Goal: Task Accomplishment & Management: Manage account settings

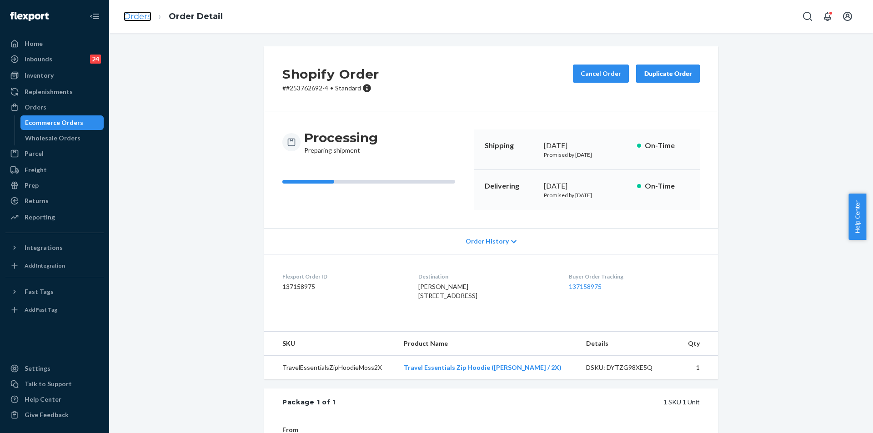
click at [133, 15] on link "Orders" at bounding box center [138, 16] width 28 height 10
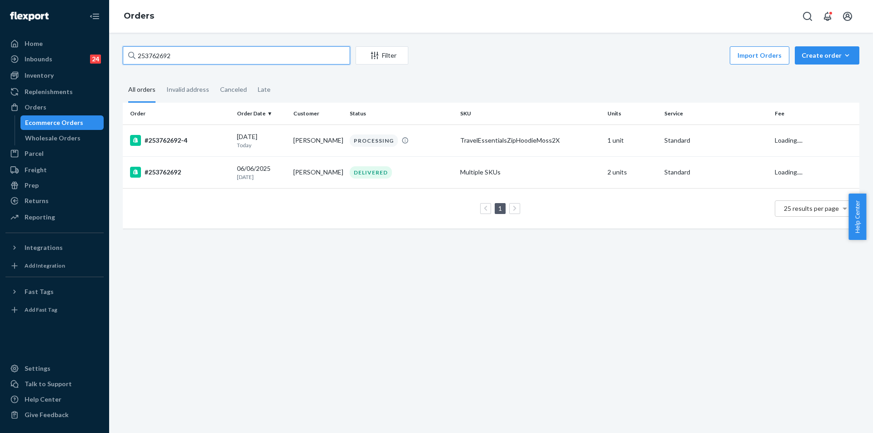
click at [146, 56] on input "253762692" at bounding box center [236, 55] width 227 height 18
paste input "5223133"
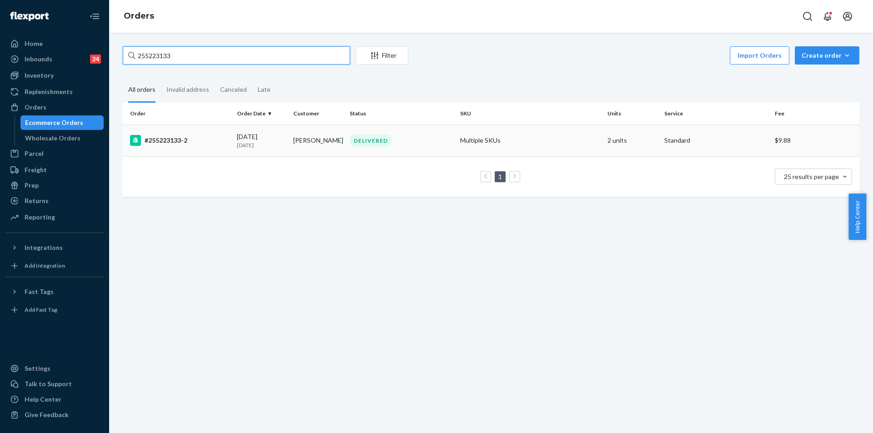
type input "255223133"
click at [279, 145] on p "[DATE]" at bounding box center [261, 145] width 49 height 8
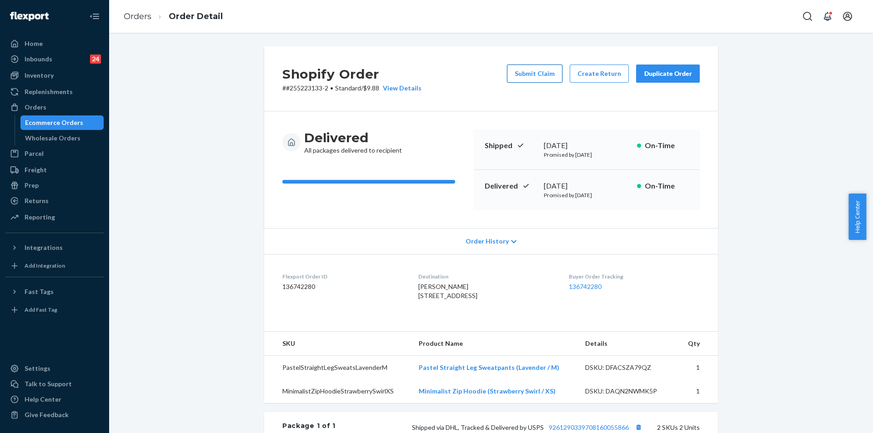
click at [550, 72] on button "Submit Claim" at bounding box center [534, 74] width 55 height 18
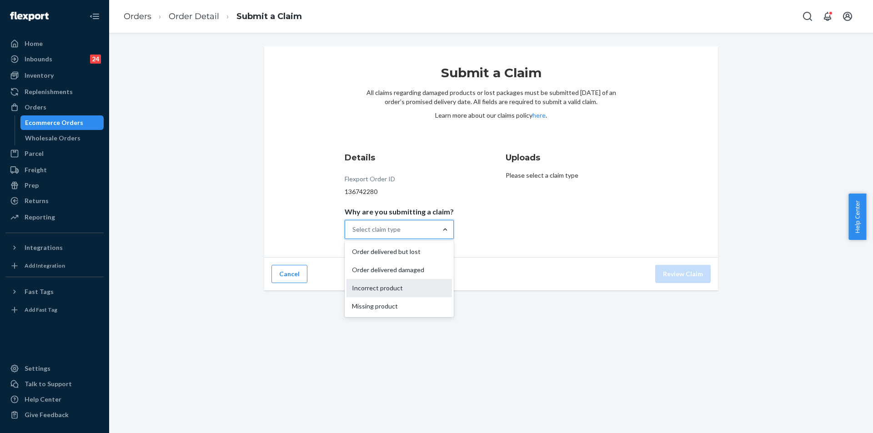
click at [387, 290] on div "Incorrect product" at bounding box center [400, 288] width 106 height 18
click at [353, 234] on input "Why are you submitting a claim? option Incorrect product focused, 0 of 4. 4 res…" at bounding box center [353, 229] width 1 height 9
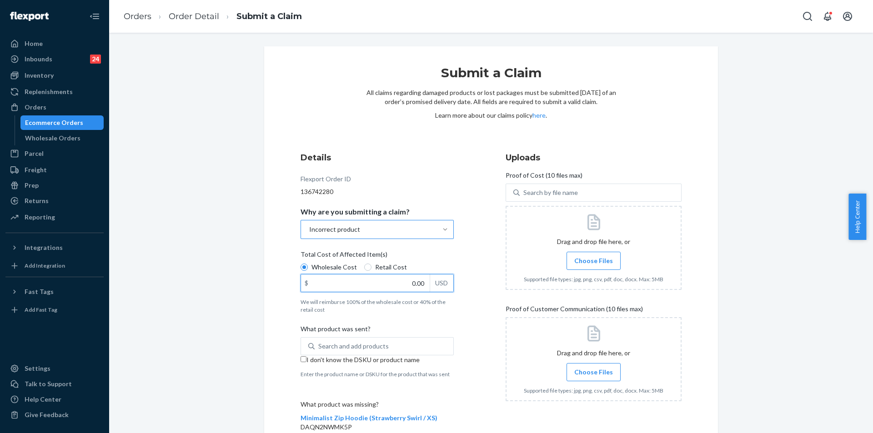
click at [401, 284] on input "0.00" at bounding box center [365, 283] width 129 height 17
type input "12.20"
click at [301, 360] on input "I don't know the DSKU or product name" at bounding box center [304, 360] width 6 height 6
checkbox input "true"
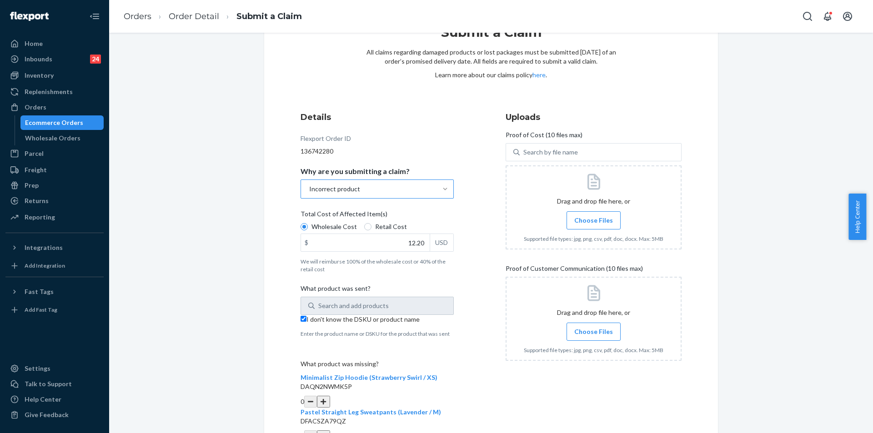
scroll to position [99, 0]
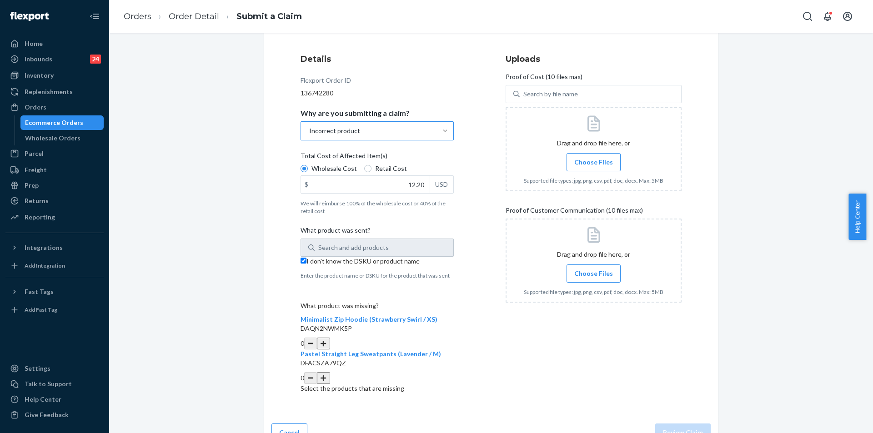
click at [330, 338] on button "button" at bounding box center [323, 344] width 13 height 12
click at [584, 163] on span "Choose Files" at bounding box center [593, 162] width 39 height 9
click at [594, 163] on input "Choose Files" at bounding box center [594, 162] width 0 height 10
click at [587, 275] on span "Choose Files" at bounding box center [593, 273] width 39 height 9
click at [594, 275] on input "Choose Files" at bounding box center [594, 274] width 0 height 10
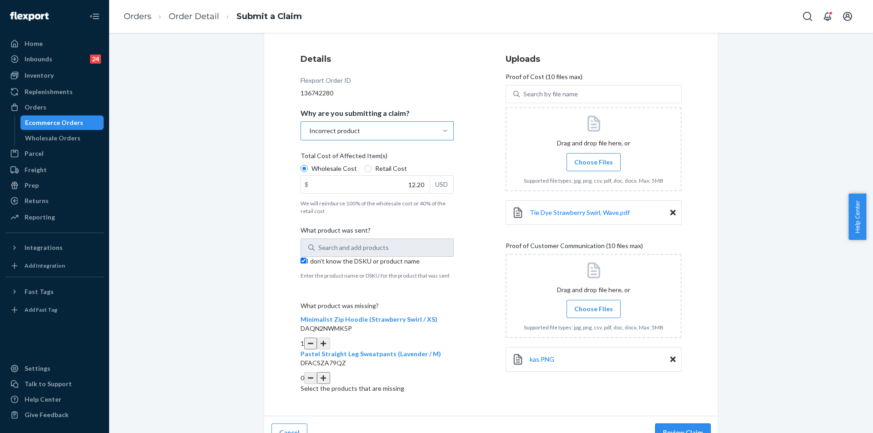
click at [680, 424] on button "Review Claim" at bounding box center [682, 433] width 55 height 18
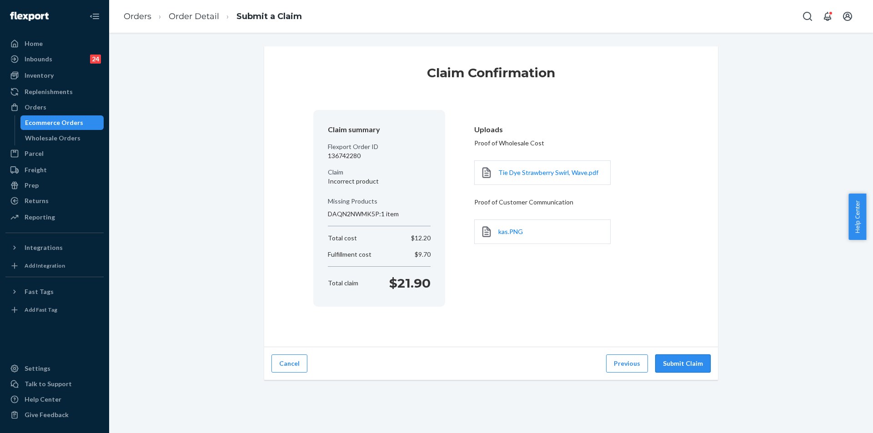
click at [682, 366] on button "Submit Claim" at bounding box center [682, 364] width 55 height 18
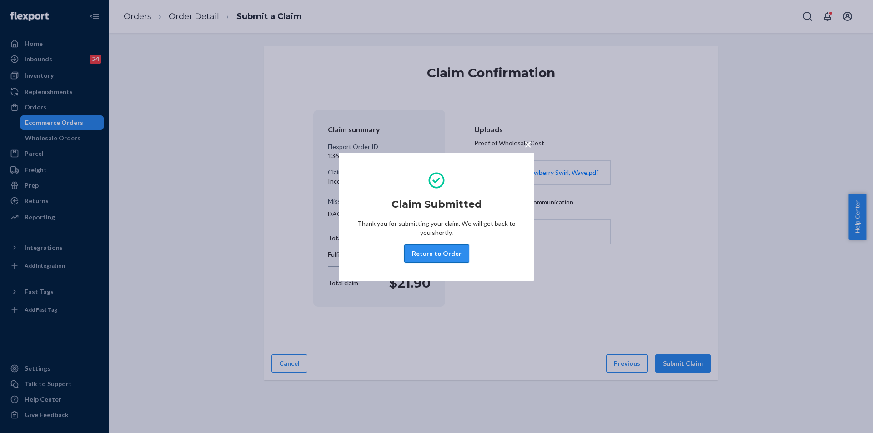
click at [445, 253] on button "Return to Order" at bounding box center [436, 254] width 65 height 18
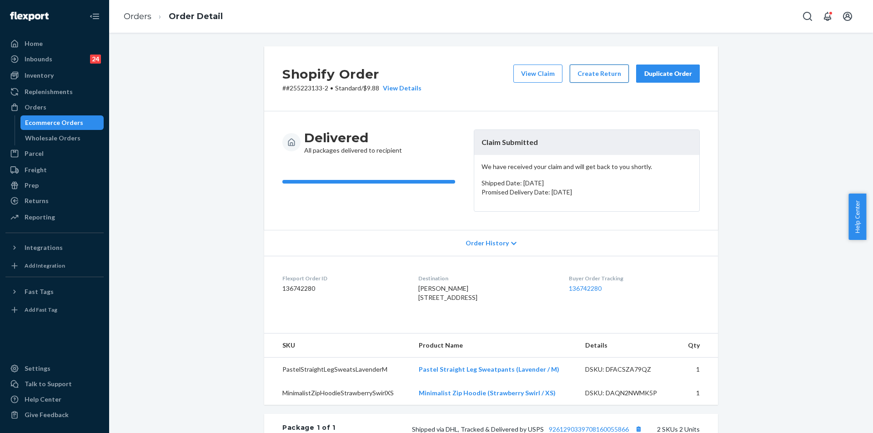
click at [594, 76] on button "Create Return" at bounding box center [599, 74] width 59 height 18
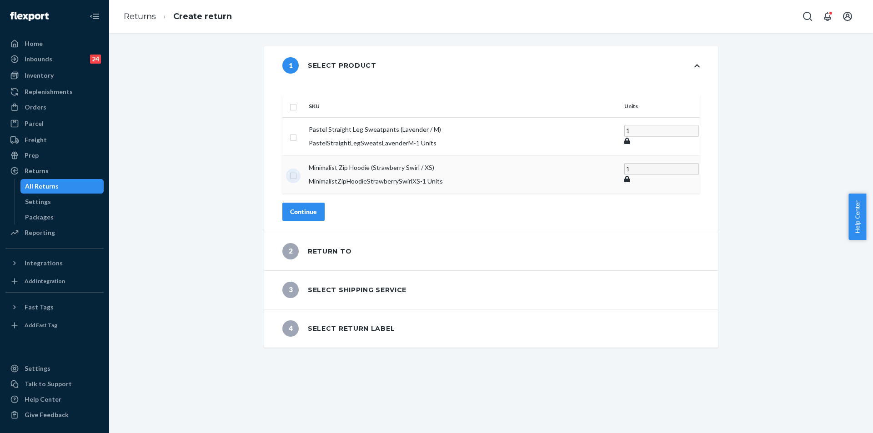
click at [297, 170] on input "checkbox" at bounding box center [293, 175] width 7 height 10
checkbox input "true"
click at [317, 207] on div "Continue" at bounding box center [303, 211] width 27 height 9
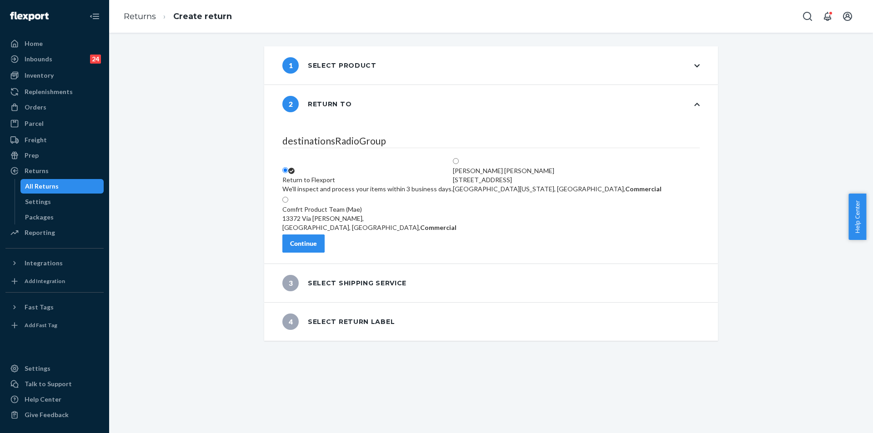
click at [317, 247] on div "Continue" at bounding box center [303, 243] width 27 height 9
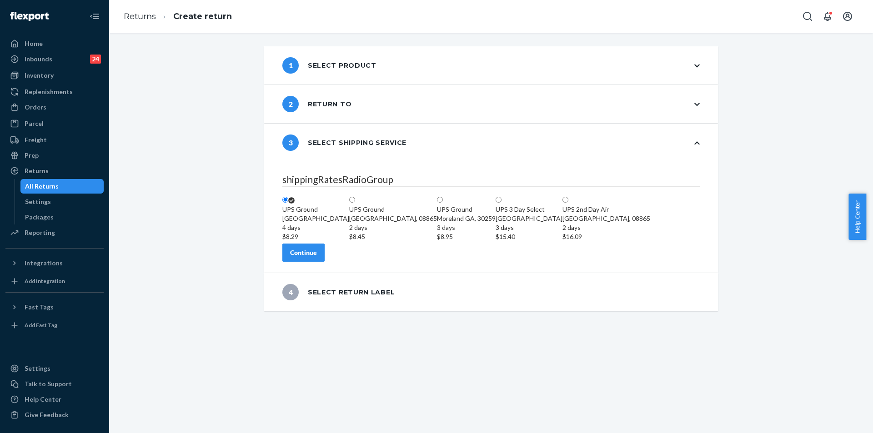
click at [317, 257] on div "Continue" at bounding box center [303, 252] width 27 height 9
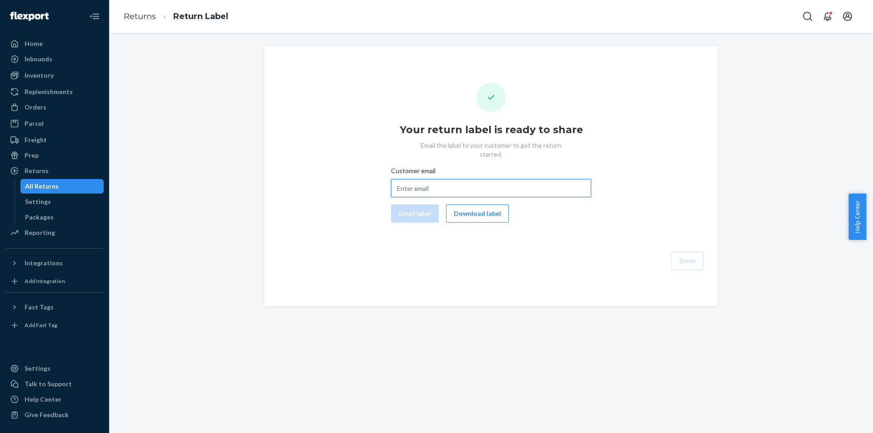
click at [429, 182] on input "Customer email" at bounding box center [491, 188] width 200 height 18
paste input "[EMAIL_ADDRESS][DOMAIN_NAME]"
type input "[EMAIL_ADDRESS][DOMAIN_NAME]"
click at [406, 205] on button "Email label" at bounding box center [415, 214] width 48 height 18
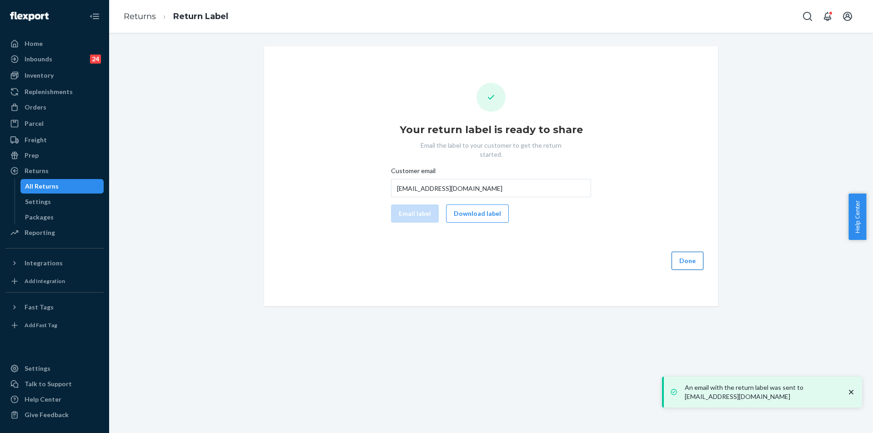
click at [685, 252] on button "Done" at bounding box center [688, 261] width 32 height 18
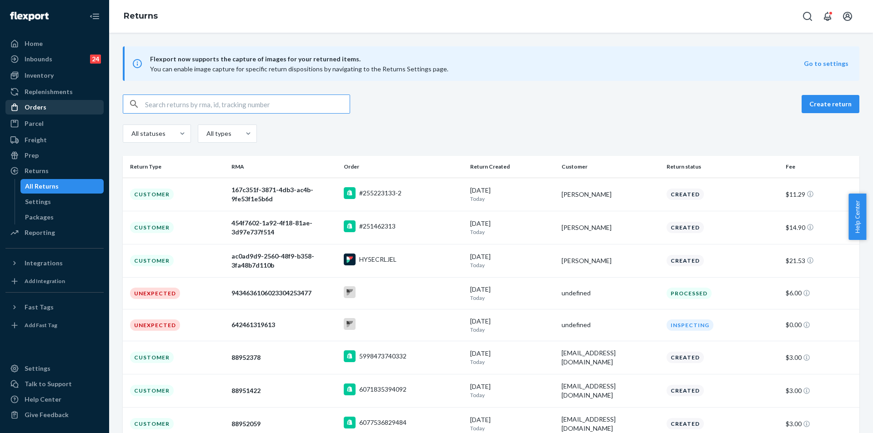
click at [52, 110] on div "Orders" at bounding box center [54, 107] width 96 height 13
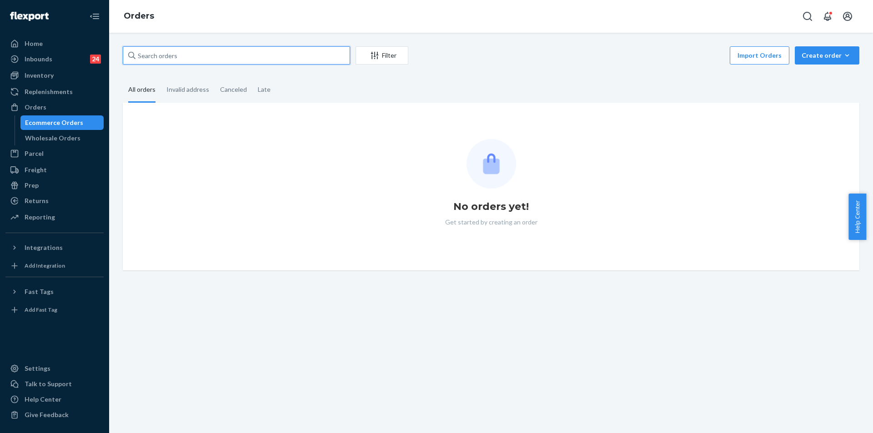
click at [172, 59] on input "text" at bounding box center [236, 55] width 227 height 18
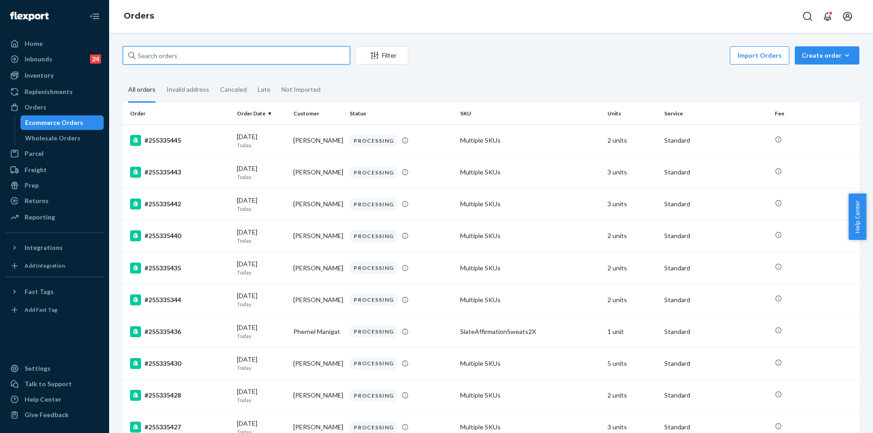
paste input "255001750"
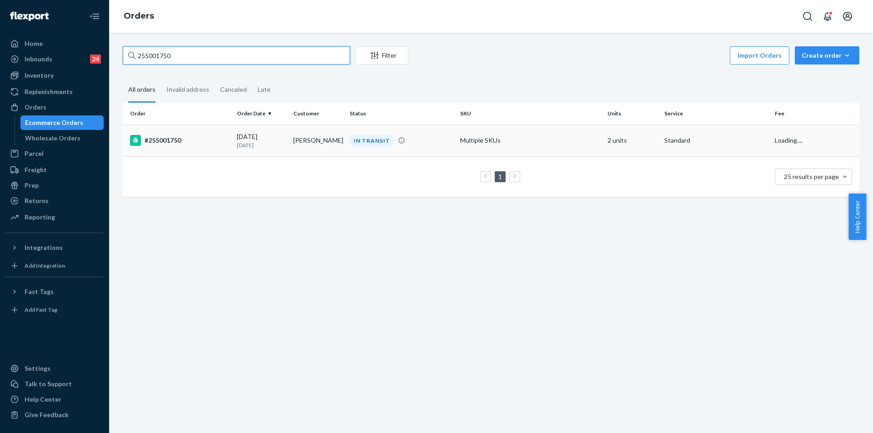
type input "255001750"
click at [331, 141] on td "[PERSON_NAME]" at bounding box center [318, 141] width 56 height 32
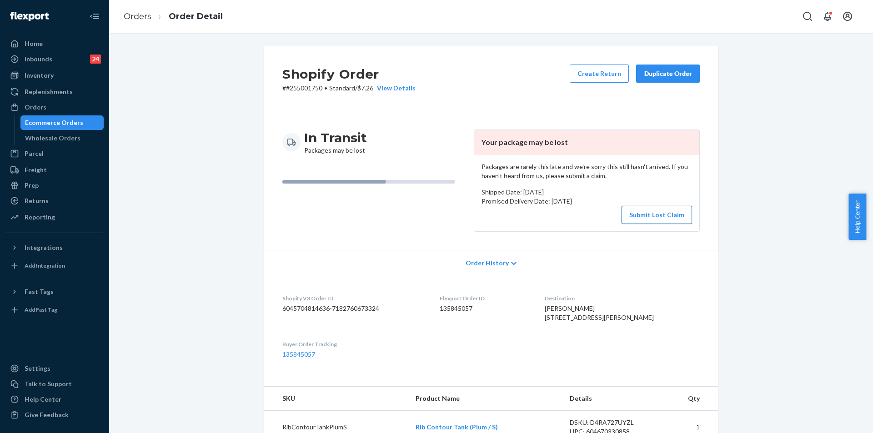
click at [660, 212] on button "Submit Lost Claim" at bounding box center [657, 215] width 71 height 18
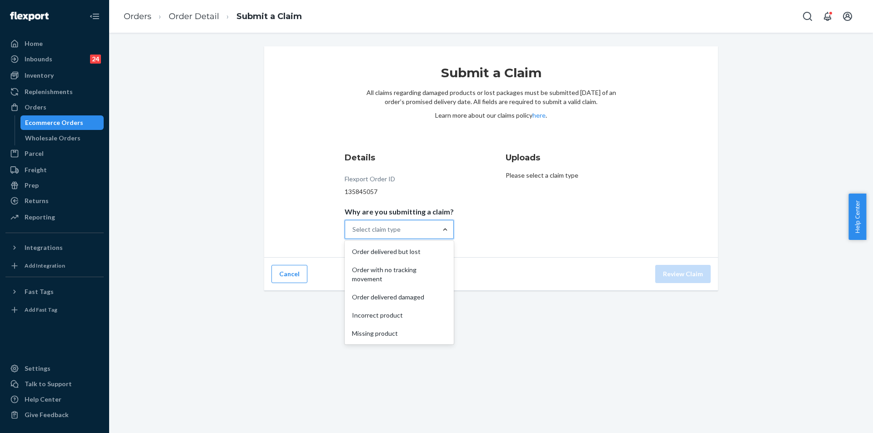
click at [437, 225] on div at bounding box center [445, 229] width 16 height 9
click at [353, 225] on input "Why are you submitting a claim? option Order delivered but lost focused, 1 of 5…" at bounding box center [353, 229] width 1 height 9
click at [400, 272] on div "Order with no tracking movement" at bounding box center [400, 274] width 106 height 27
click at [353, 234] on input "Why are you submitting a claim? option Order with no tracking movement focused,…" at bounding box center [353, 229] width 1 height 9
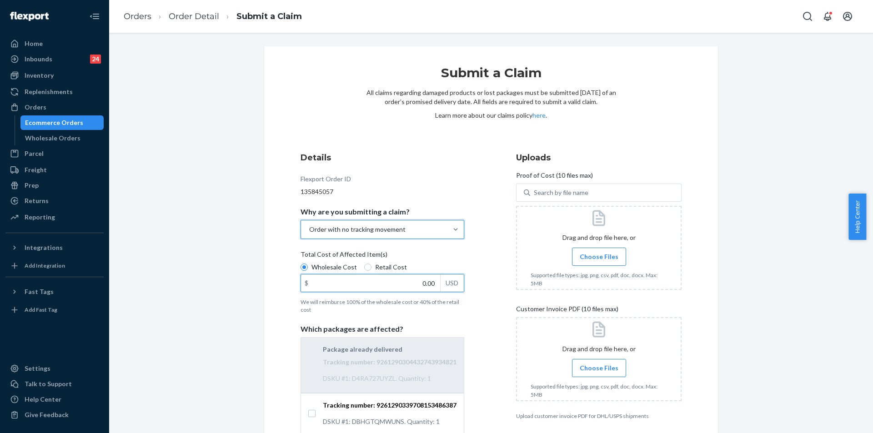
click at [400, 284] on input "0.00" at bounding box center [370, 283] width 139 height 17
type input "26.00"
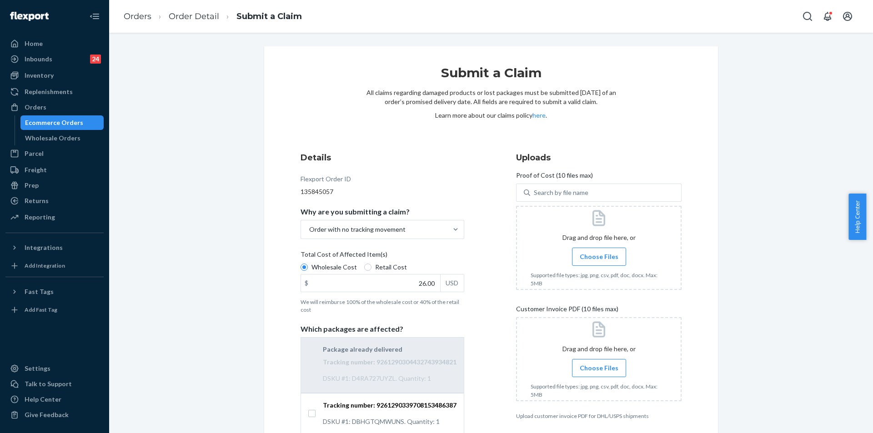
click at [488, 279] on div "Details Flexport Order ID 135845057 Why are you submitting a claim? Order with …" at bounding box center [491, 294] width 381 height 285
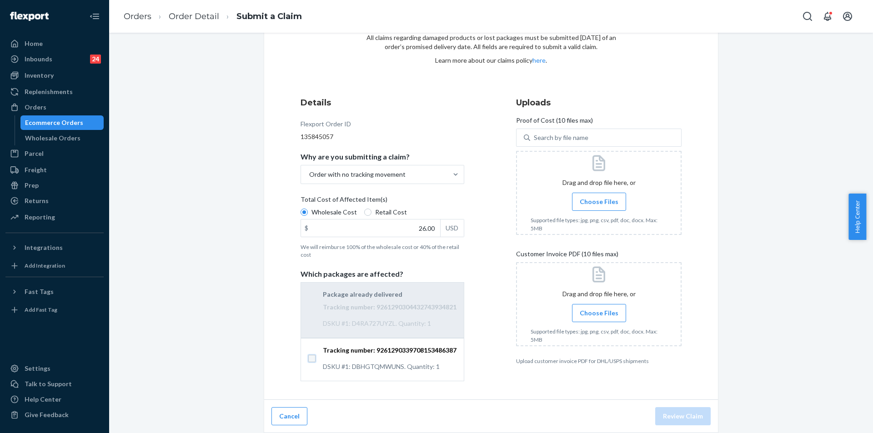
click at [310, 361] on input "Tracking number: 9261290339708153486387 DSKU #1: DBHGTQMWUNS. Quantity: 1" at bounding box center [311, 358] width 7 height 7
checkbox input "true"
click at [604, 199] on span "Choose Files" at bounding box center [599, 201] width 39 height 9
click at [599, 199] on input "Choose Files" at bounding box center [599, 202] width 0 height 10
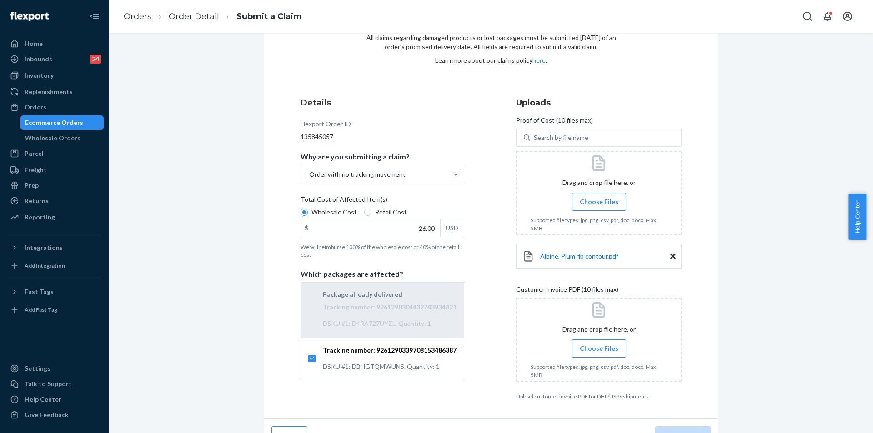
click at [596, 349] on span "Choose Files" at bounding box center [599, 348] width 39 height 9
click at [599, 349] on input "Choose Files" at bounding box center [599, 349] width 0 height 10
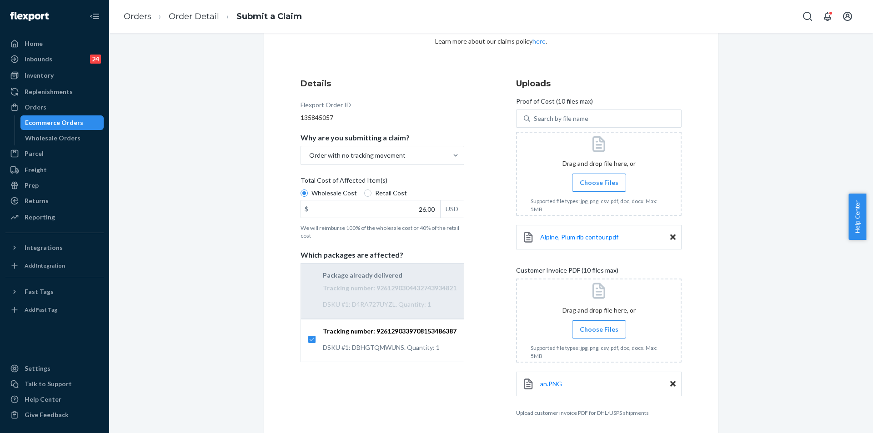
scroll to position [110, 0]
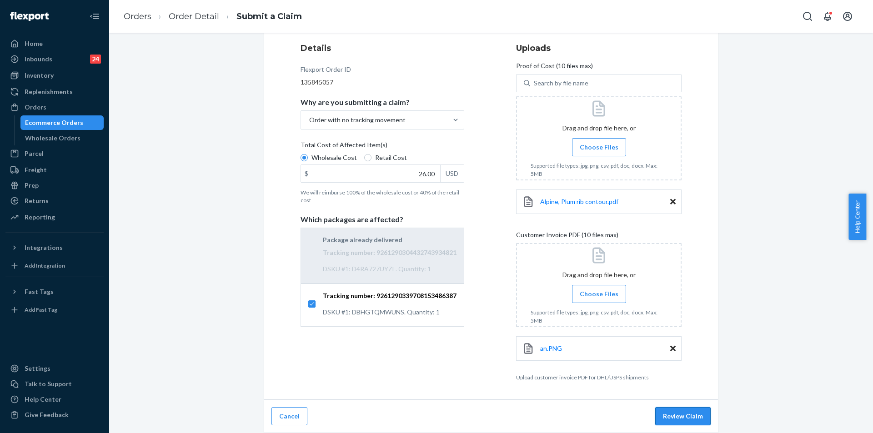
click at [674, 411] on button "Review Claim" at bounding box center [682, 417] width 55 height 18
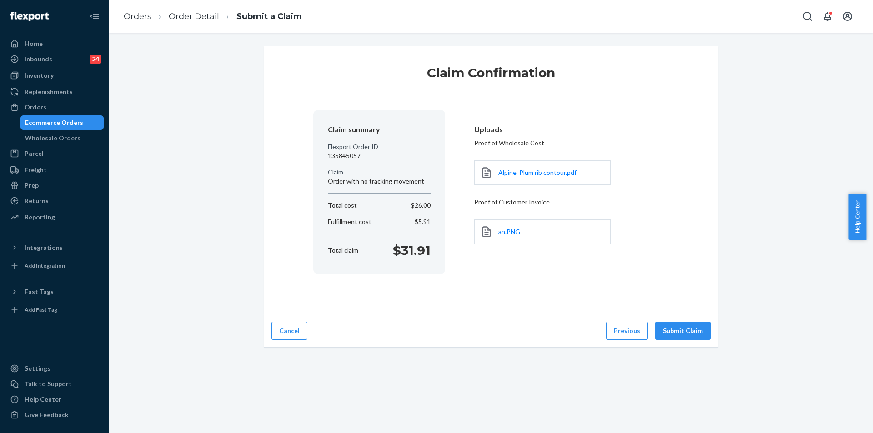
scroll to position [0, 0]
click at [683, 334] on button "Submit Claim" at bounding box center [682, 331] width 55 height 18
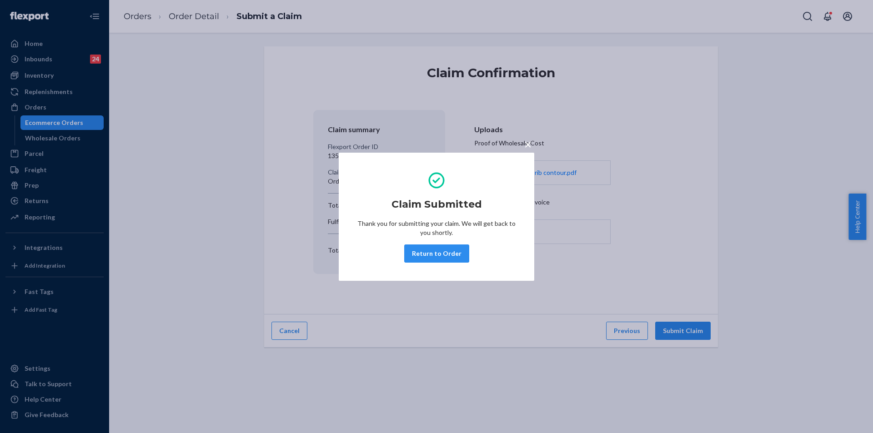
drag, startPoint x: 430, startPoint y: 252, endPoint x: 267, endPoint y: 112, distance: 215.5
click at [428, 254] on button "Return to Order" at bounding box center [436, 254] width 65 height 18
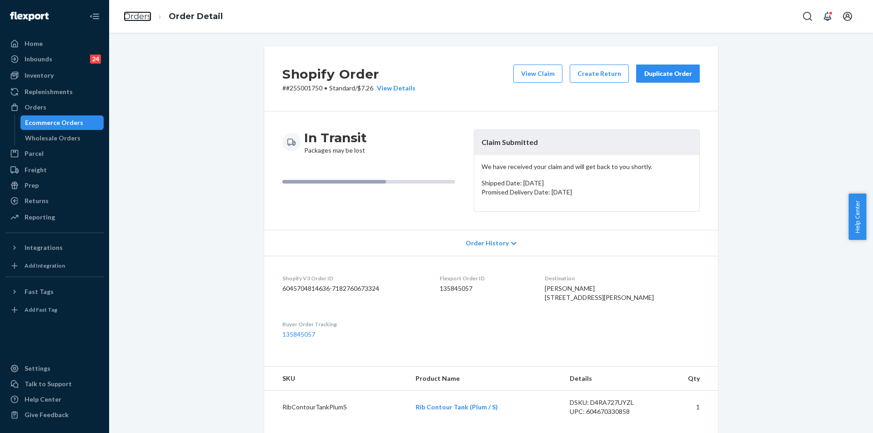
click at [136, 16] on link "Orders" at bounding box center [138, 16] width 28 height 10
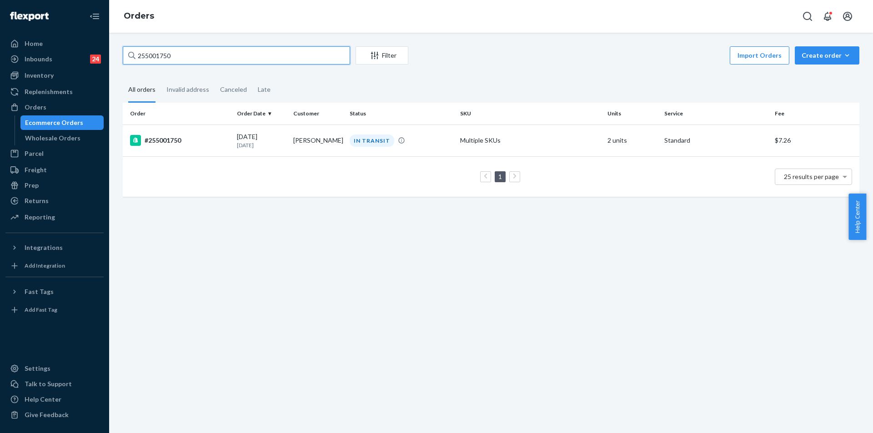
drag, startPoint x: 206, startPoint y: 52, endPoint x: 131, endPoint y: 52, distance: 74.1
click at [132, 52] on div "255001750" at bounding box center [236, 55] width 227 height 18
paste input "156013"
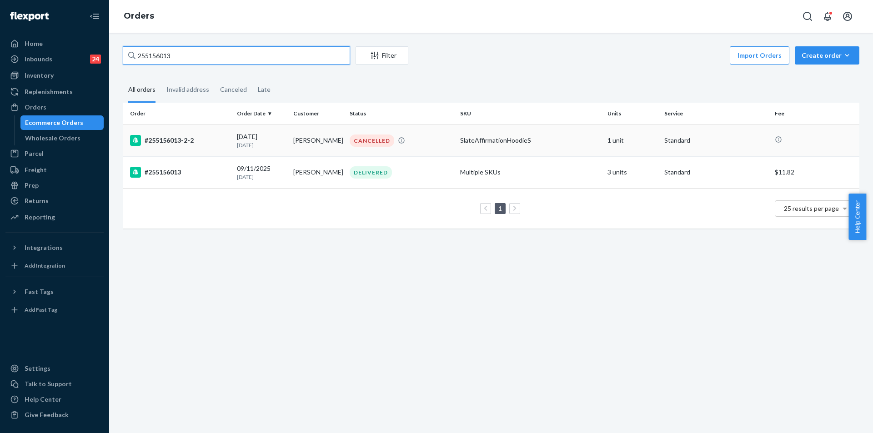
type input "255156013"
click at [315, 144] on td "Melissa Ramirez" at bounding box center [318, 141] width 56 height 32
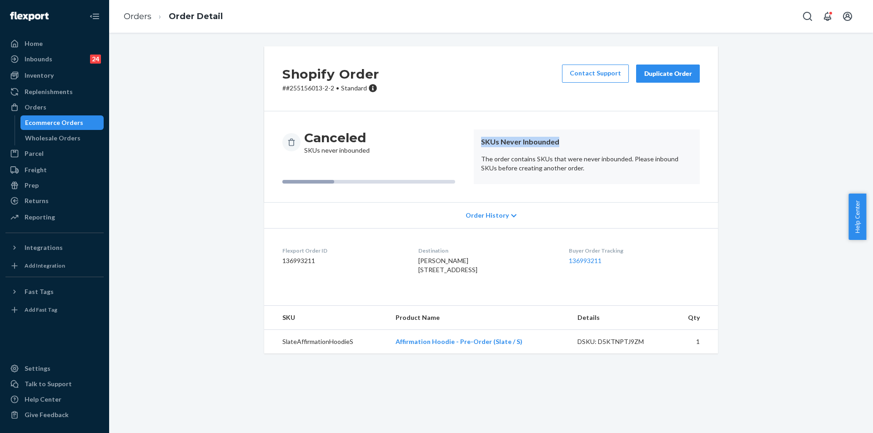
drag, startPoint x: 505, startPoint y: 145, endPoint x: 557, endPoint y: 143, distance: 51.9
click at [557, 143] on article "SKUs Never Inbounded The order contains SKUs that were never inbounded. Please …" at bounding box center [587, 157] width 226 height 55
copy header "SKUs Never Inbounded"
click at [142, 20] on link "Orders" at bounding box center [138, 16] width 28 height 10
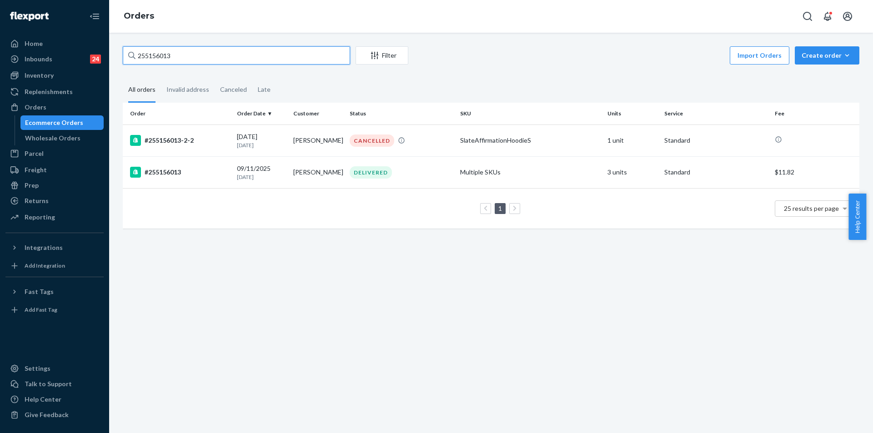
drag, startPoint x: 191, startPoint y: 61, endPoint x: 129, endPoint y: 60, distance: 61.4
click at [129, 60] on div "255156013" at bounding box center [236, 55] width 227 height 18
paste input "67936"
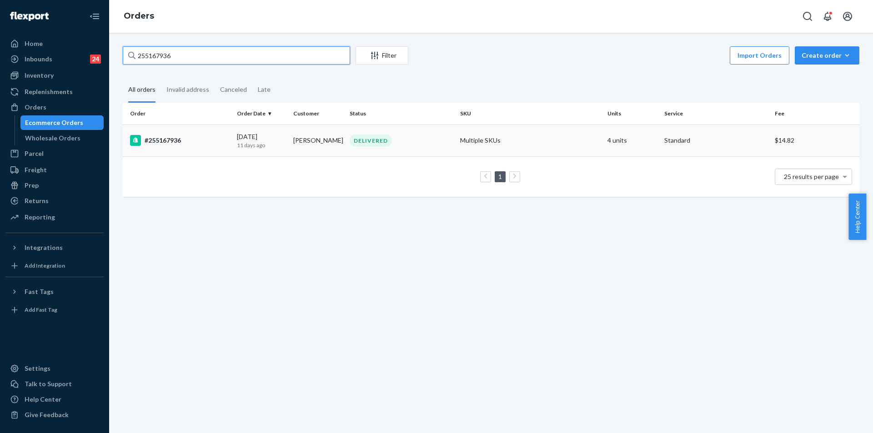
type input "255167936"
click at [339, 146] on td "Alexandra Lindqvist" at bounding box center [318, 141] width 56 height 32
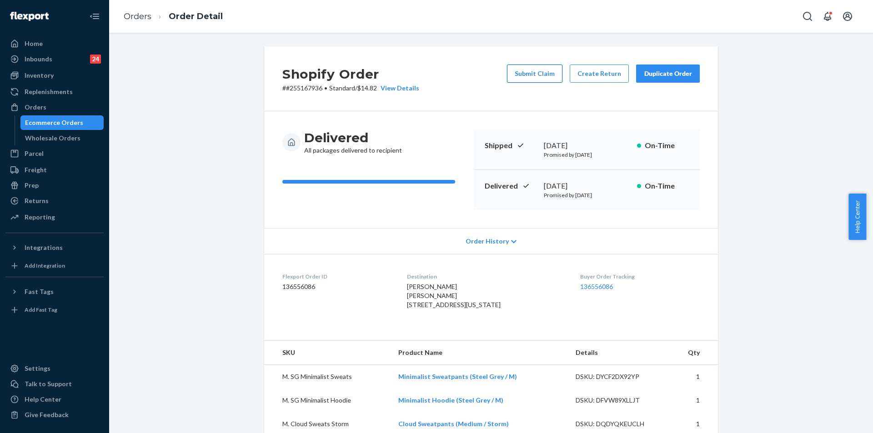
click at [534, 75] on button "Submit Claim" at bounding box center [534, 74] width 55 height 18
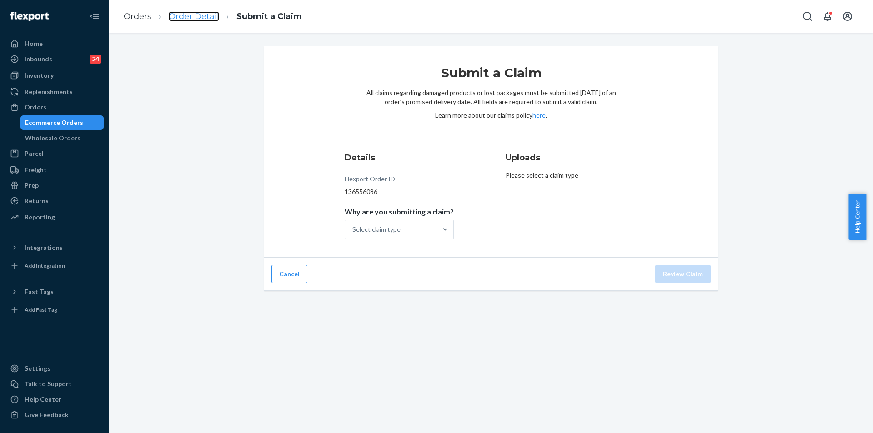
click at [196, 17] on link "Order Detail" at bounding box center [194, 16] width 50 height 10
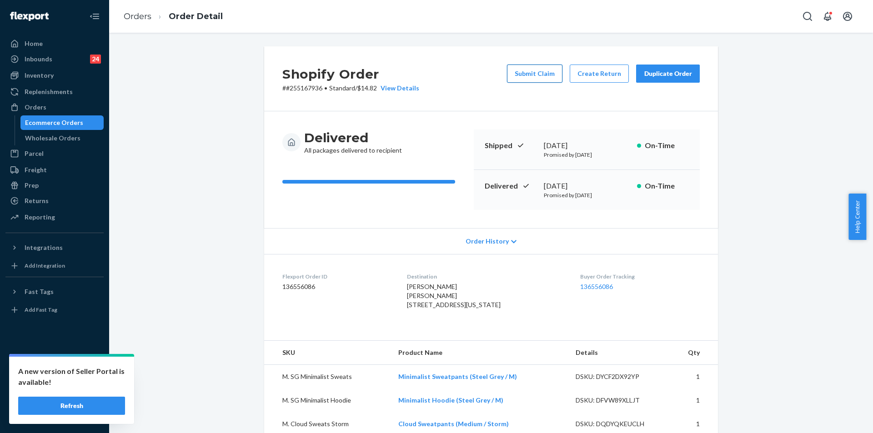
click at [544, 75] on button "Submit Claim" at bounding box center [534, 74] width 55 height 18
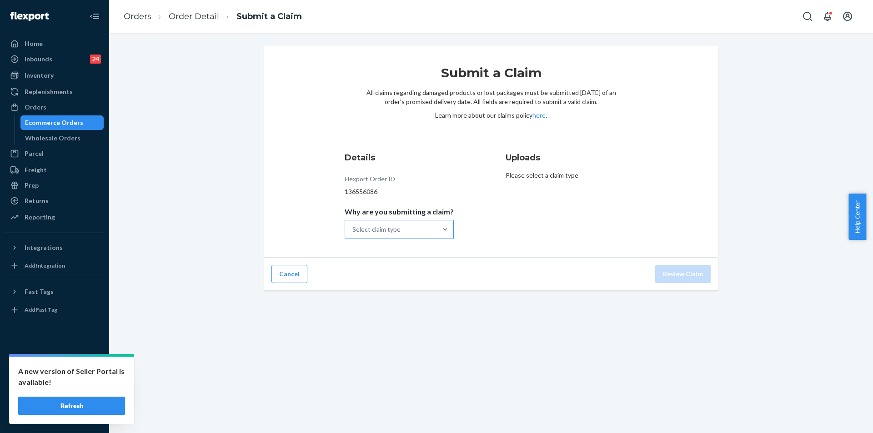
click at [430, 231] on div "Select claim type" at bounding box center [391, 230] width 92 height 18
click at [353, 231] on input "Why are you submitting a claim? Select claim type" at bounding box center [353, 229] width 1 height 9
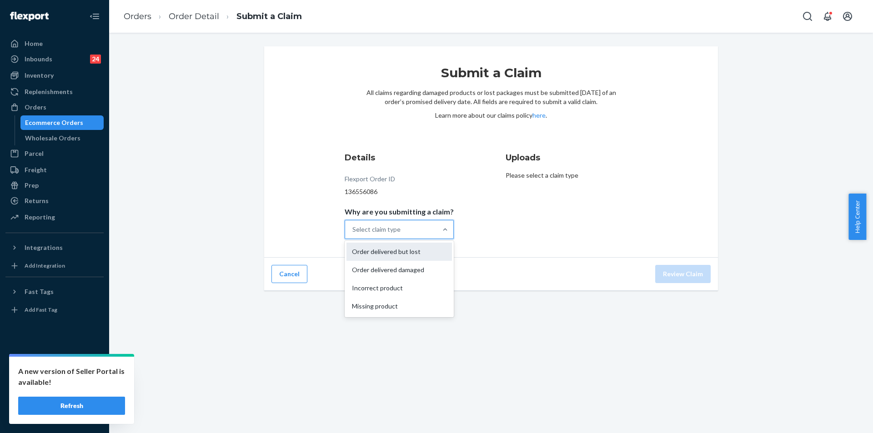
click at [416, 256] on div "Order delivered but lost" at bounding box center [400, 252] width 106 height 18
click at [353, 234] on input "Why are you submitting a claim? option Order delivered but lost focused, 0 of 4…" at bounding box center [353, 229] width 1 height 9
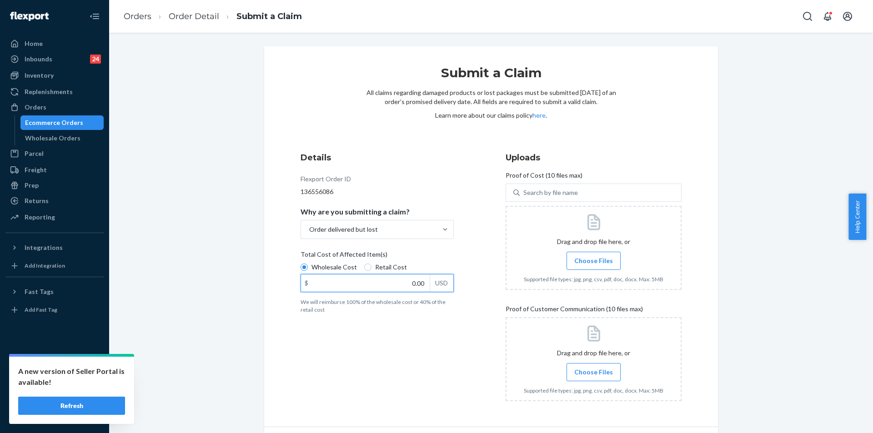
click at [395, 287] on input "0.00" at bounding box center [365, 283] width 129 height 17
type input "171.00"
click at [463, 245] on div "Details Flexport Order ID 136556086 Why are you submitting a claim? Order deliv…" at bounding box center [389, 280] width 176 height 268
click at [592, 257] on span "Choose Files" at bounding box center [593, 261] width 39 height 9
click at [594, 256] on input "Choose Files" at bounding box center [594, 261] width 0 height 10
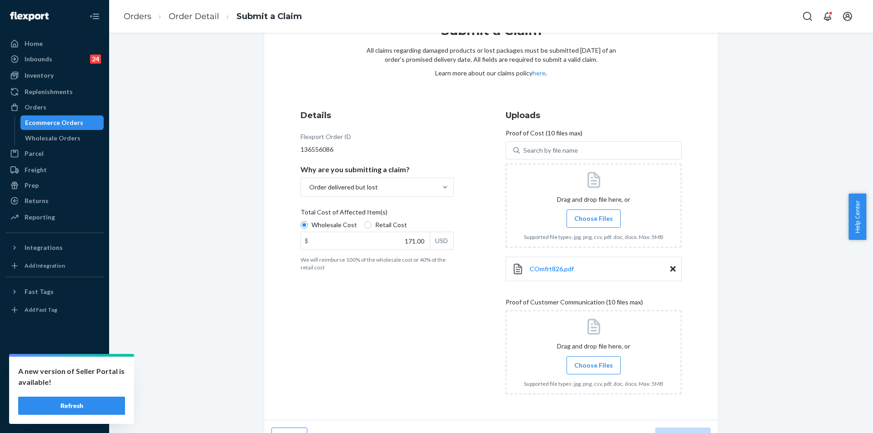
scroll to position [63, 0]
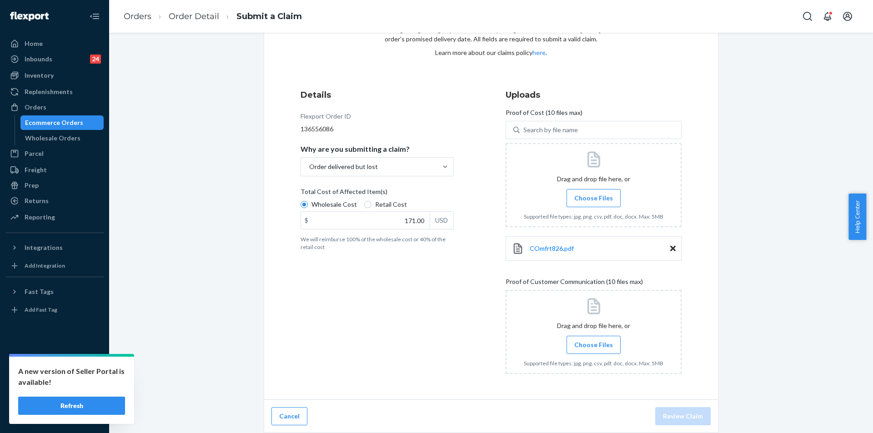
click at [592, 342] on span "Choose Files" at bounding box center [593, 345] width 39 height 9
click at [594, 342] on input "Choose Files" at bounding box center [594, 345] width 0 height 10
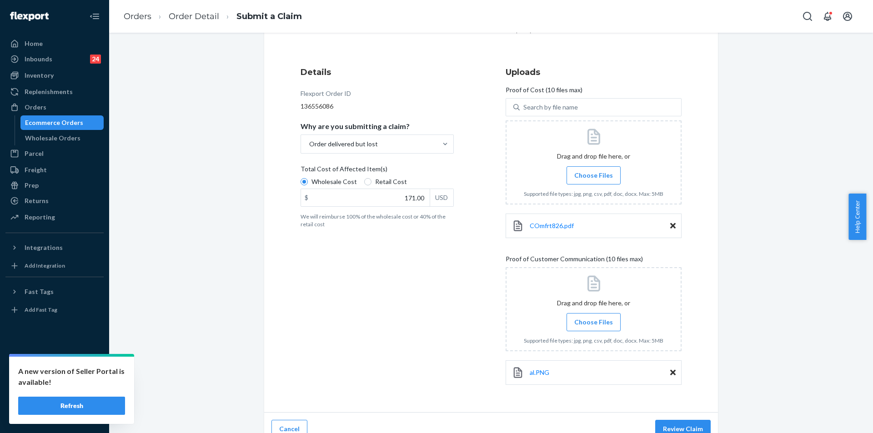
scroll to position [98, 0]
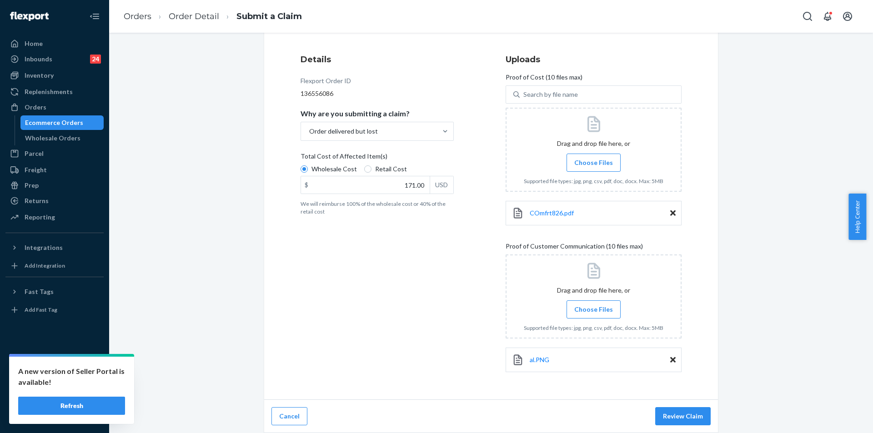
click at [683, 419] on button "Review Claim" at bounding box center [682, 417] width 55 height 18
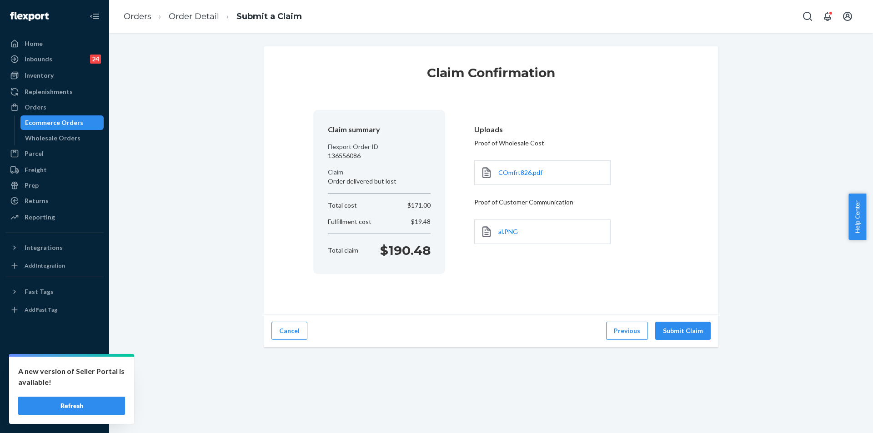
scroll to position [0, 0]
click at [680, 331] on button "Submit Claim" at bounding box center [682, 331] width 55 height 18
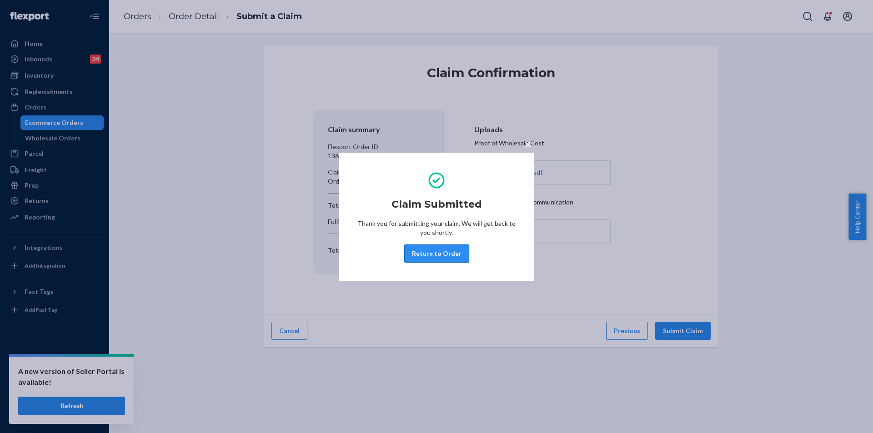
click at [447, 252] on button "Return to Order" at bounding box center [436, 254] width 65 height 18
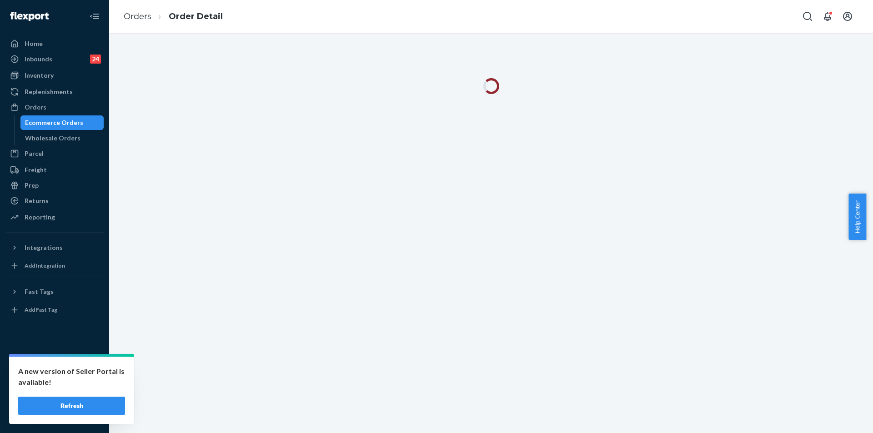
click at [144, 15] on link "Orders" at bounding box center [138, 16] width 28 height 10
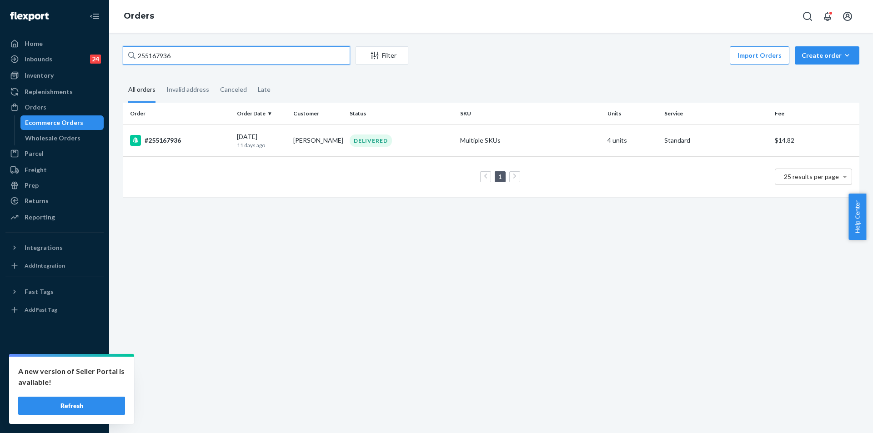
drag, startPoint x: 234, startPoint y: 59, endPoint x: 128, endPoint y: 53, distance: 106.2
click at [128, 53] on div "255167936" at bounding box center [236, 55] width 227 height 18
paste input "heatherdmcpeek@aol.com"
drag, startPoint x: 238, startPoint y: 53, endPoint x: 69, endPoint y: 53, distance: 168.8
click at [69, 53] on div "Home Inbounds 24 Shipping Plans Problems 24 Inventory Products Replenishments O…" at bounding box center [436, 216] width 873 height 433
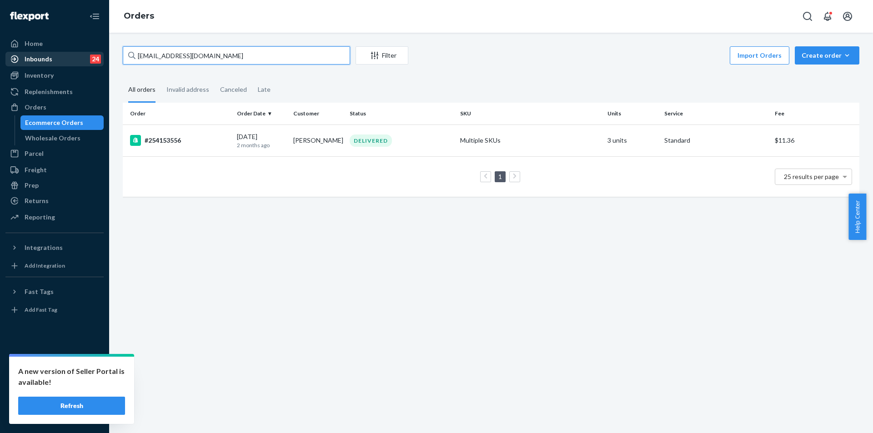
paste input "awn"
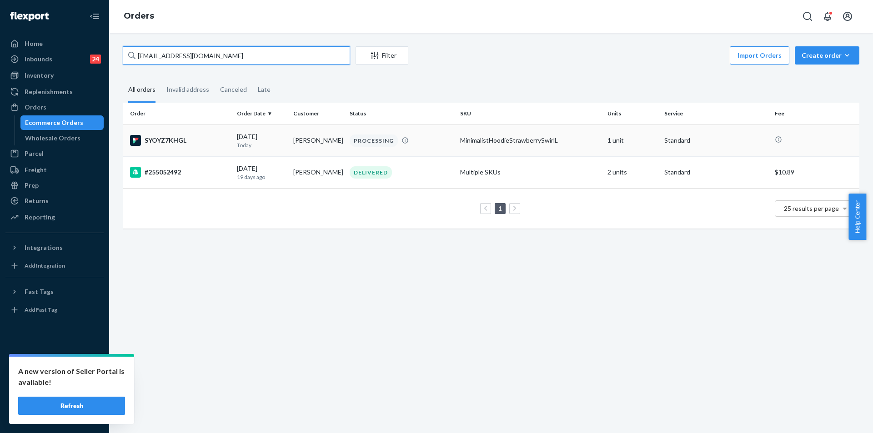
type input "heatherdawnmcpeek@aol.com"
click at [437, 141] on div "PROCESSING" at bounding box center [401, 141] width 107 height 12
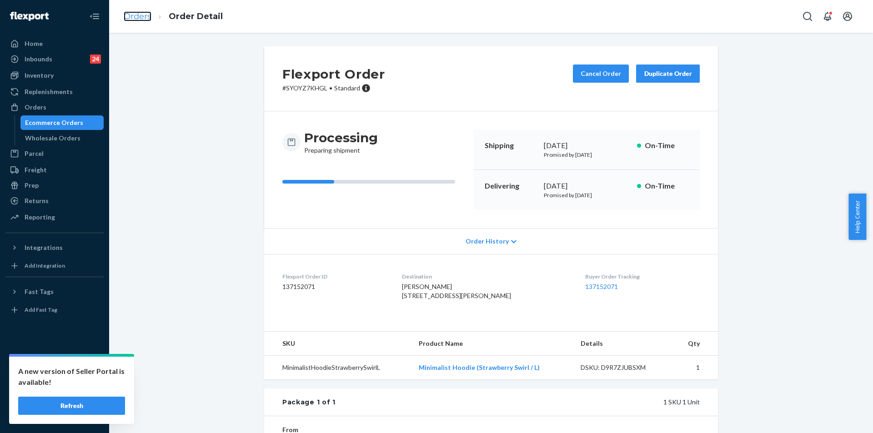
click at [133, 18] on link "Orders" at bounding box center [138, 16] width 28 height 10
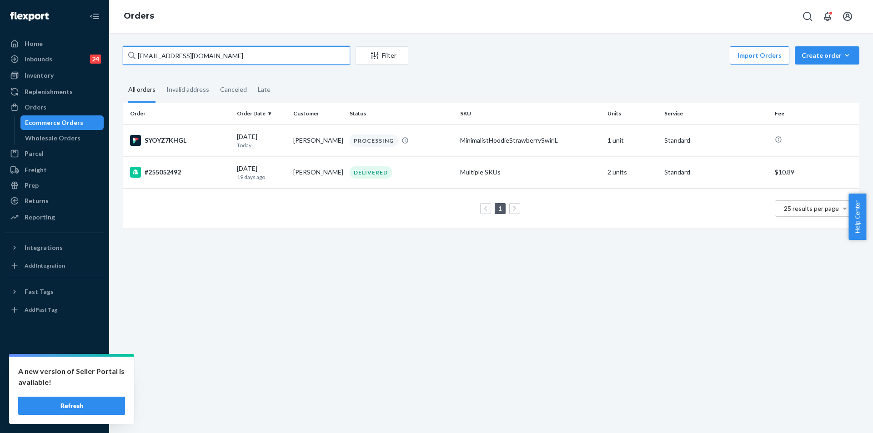
drag, startPoint x: 237, startPoint y: 55, endPoint x: 124, endPoint y: 54, distance: 113.3
click at [124, 54] on input "heatherdawnmcpeek@aol.com" at bounding box center [236, 55] width 227 height 18
paste input "255268169"
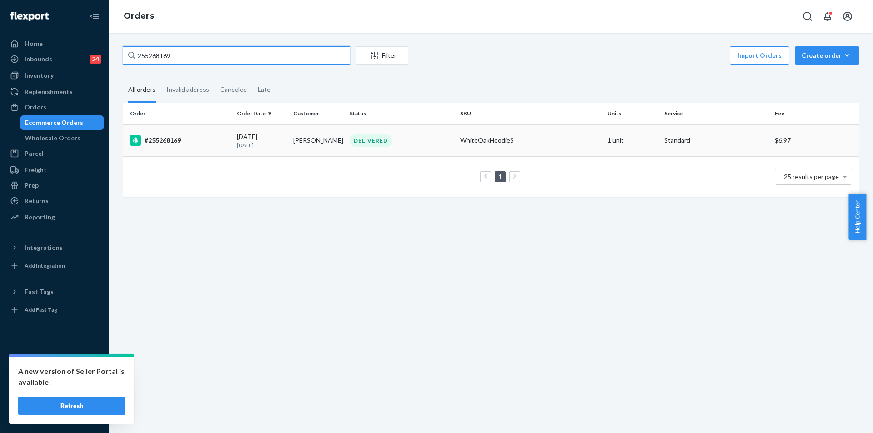
type input "255268169"
click at [291, 145] on td "Molly Tucker" at bounding box center [318, 141] width 56 height 32
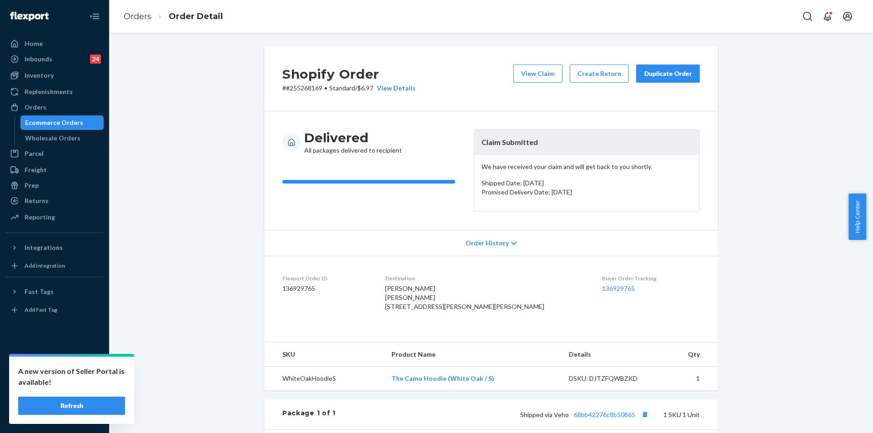
click at [669, 71] on div "Duplicate Order" at bounding box center [668, 73] width 48 height 9
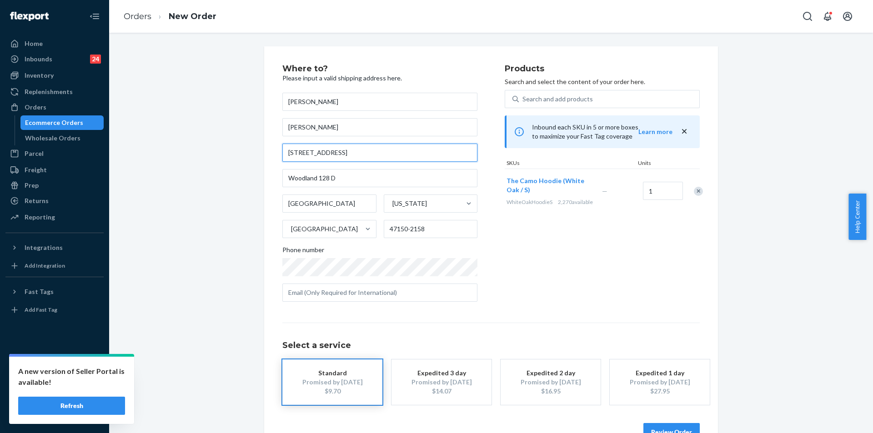
drag, startPoint x: 364, startPoint y: 154, endPoint x: 271, endPoint y: 154, distance: 93.2
click at [271, 154] on div "Where to? Please input a valid shipping address here. Molly Tucker Molly Tucker…" at bounding box center [491, 252] width 454 height 413
paste input "809 N VALLEY VIEW TRCE NEW ALBANY, IN 47150-7403 United States"
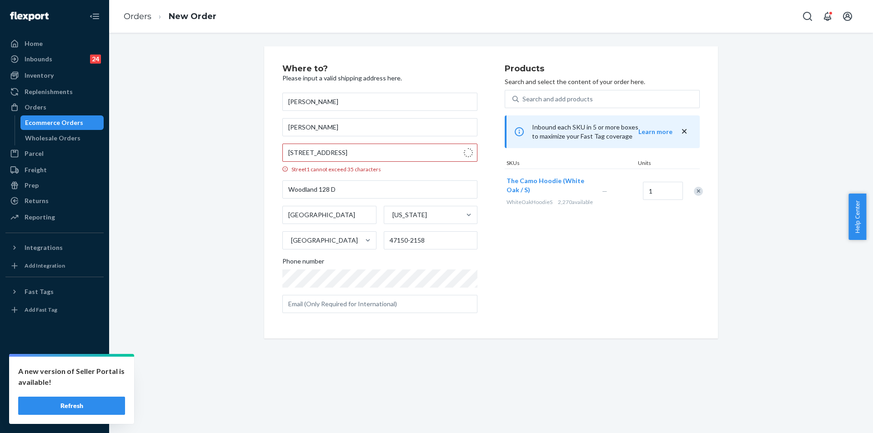
type input "809 N Valley View Trace"
type input "47150"
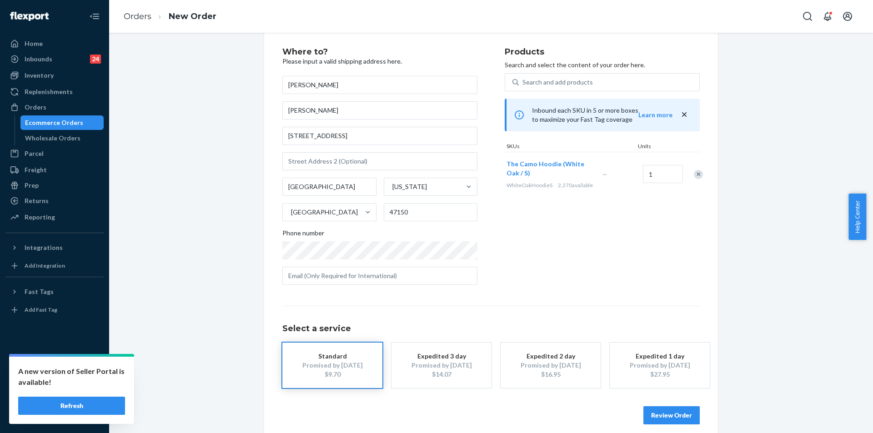
scroll to position [26, 0]
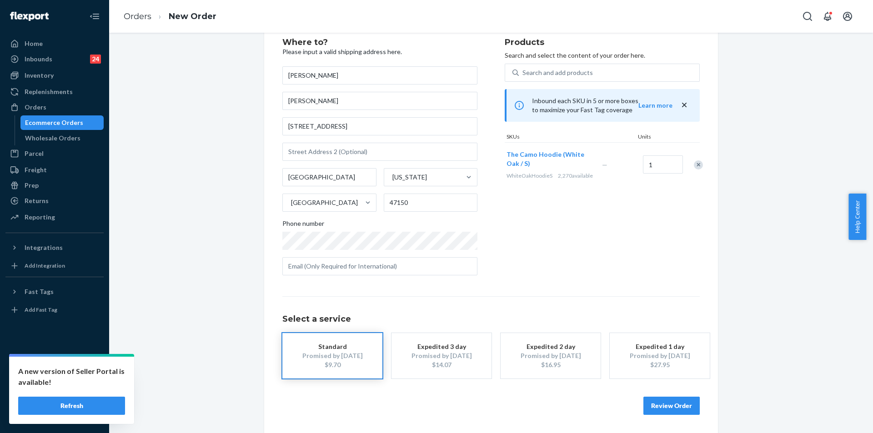
click at [519, 244] on div "Products Search and select the content of your order here. Search and add produ…" at bounding box center [602, 160] width 195 height 245
click at [325, 269] on input "text" at bounding box center [379, 266] width 195 height 18
paste input "mollytucker333@gmail.com"
type input "mollytucker333@gmail.com"
drag, startPoint x: 331, startPoint y: 100, endPoint x: 272, endPoint y: 99, distance: 58.7
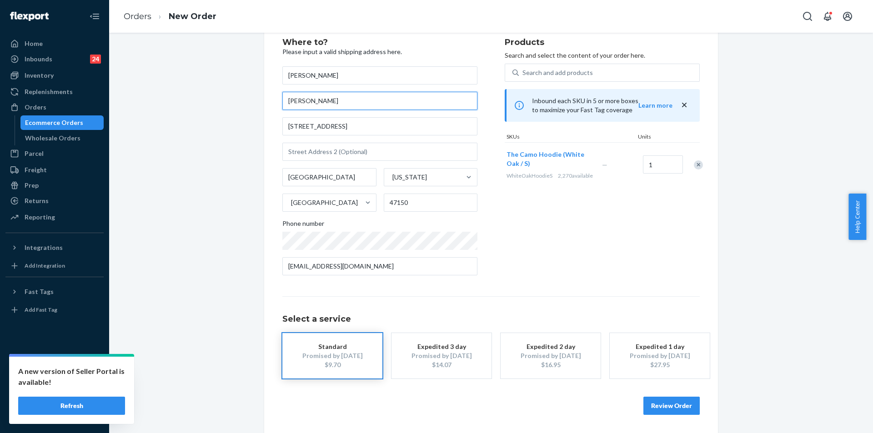
click at [272, 99] on div "Where to? Please input a valid shipping address here. Molly Tucker Molly Tucker…" at bounding box center [491, 226] width 454 height 413
click at [497, 229] on div "Where to? Please input a valid shipping address here. Molly Tucker 809 N Valley…" at bounding box center [393, 160] width 222 height 245
click at [662, 406] on button "Review Order" at bounding box center [672, 406] width 56 height 18
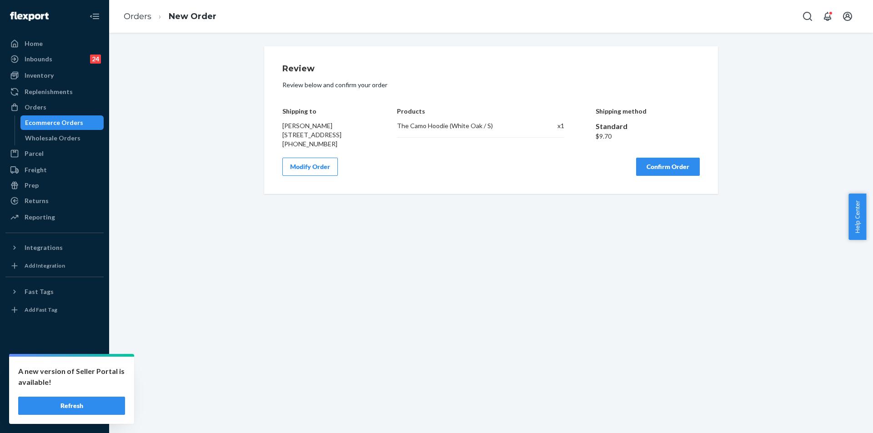
scroll to position [0, 0]
click at [660, 171] on button "Confirm Order" at bounding box center [668, 167] width 64 height 18
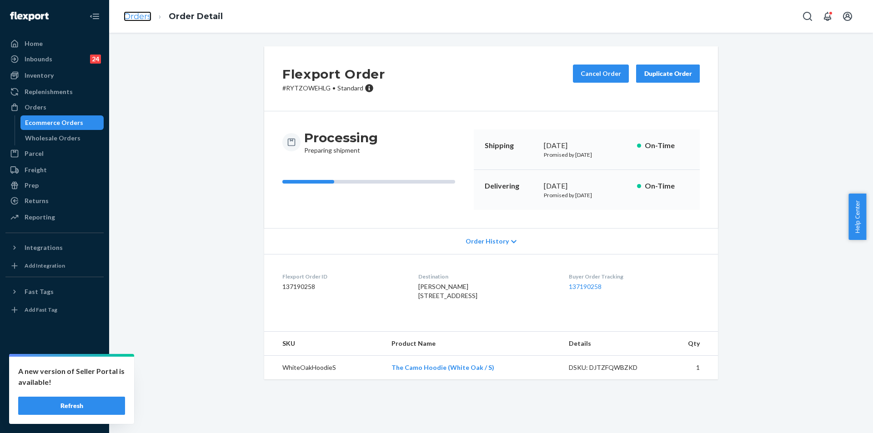
click at [137, 17] on link "Orders" at bounding box center [138, 16] width 28 height 10
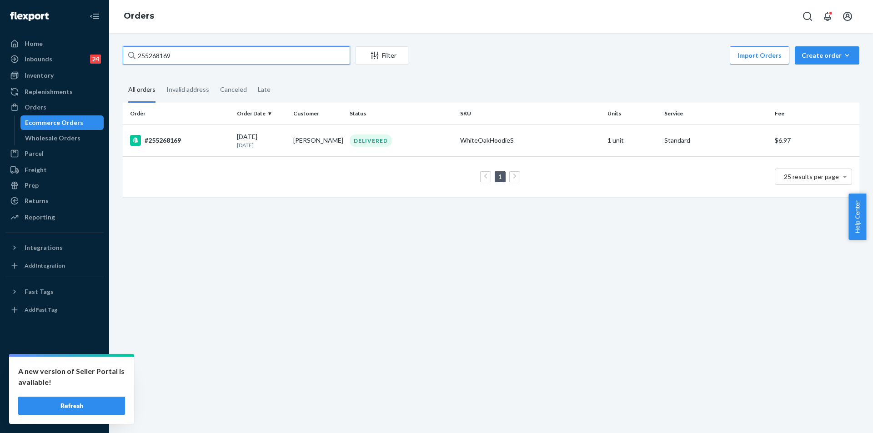
drag, startPoint x: 175, startPoint y: 49, endPoint x: 125, endPoint y: 49, distance: 50.0
click at [125, 49] on input "255268169" at bounding box center [236, 55] width 227 height 18
paste input "5064"
type input "255250649"
drag, startPoint x: 190, startPoint y: 59, endPoint x: 126, endPoint y: 55, distance: 64.3
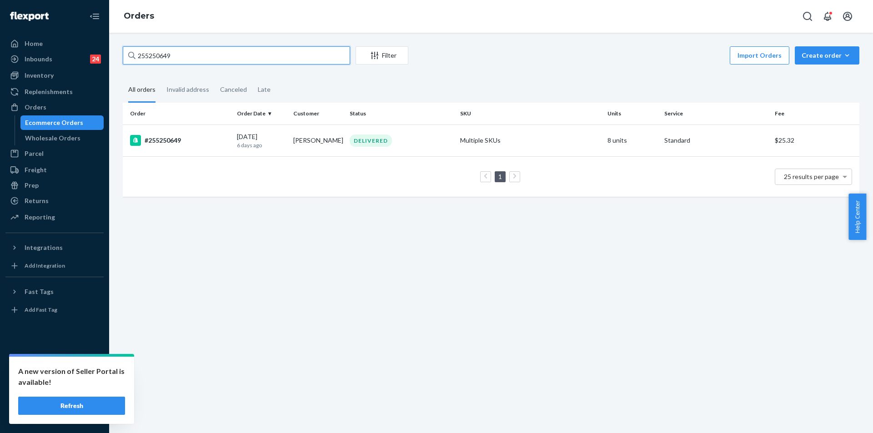
click at [126, 55] on input "255250649" at bounding box center [236, 55] width 227 height 18
click at [447, 143] on div "DELIVERED" at bounding box center [401, 141] width 107 height 12
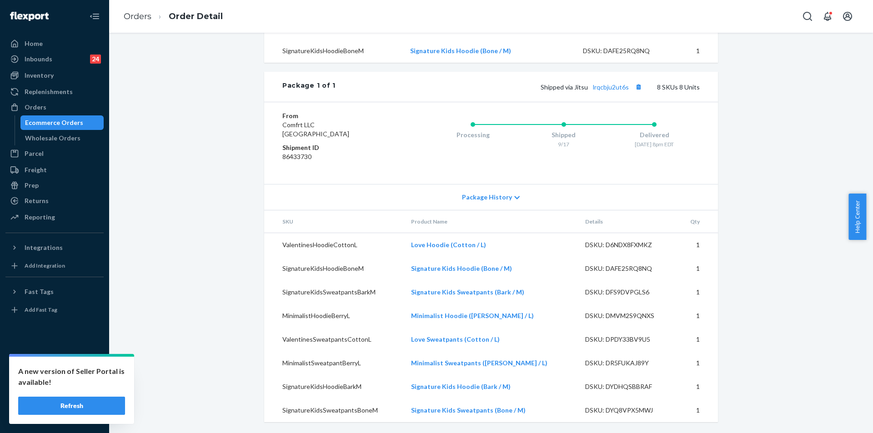
scroll to position [319, 0]
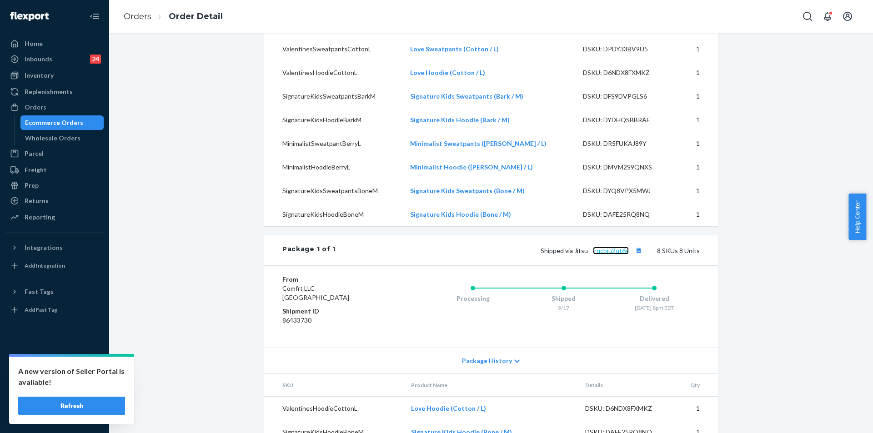
click at [607, 255] on link "lrqcbju2ut6s" at bounding box center [611, 251] width 36 height 8
drag, startPoint x: 573, startPoint y: 271, endPoint x: 628, endPoint y: 270, distance: 55.5
click at [628, 255] on span "Shipped via Jitsu lrqcbju2ut6s" at bounding box center [593, 251] width 104 height 8
copy span "Jitsu lrqcbju2ut6s"
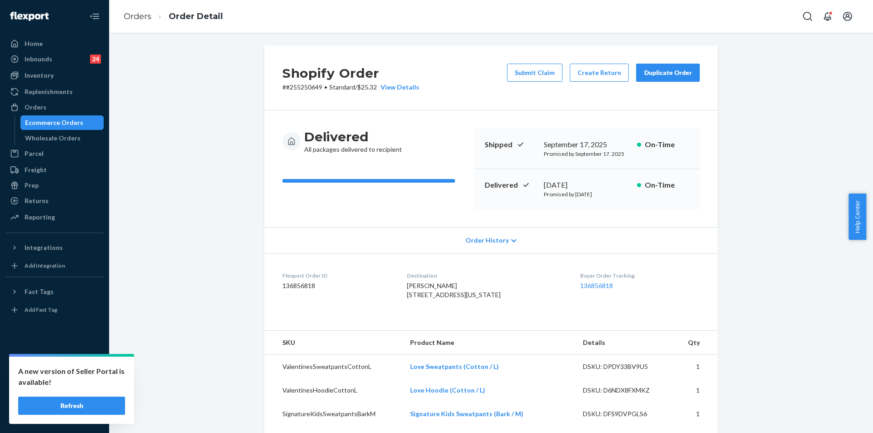
scroll to position [0, 0]
drag, startPoint x: 406, startPoint y: 298, endPoint x: 448, endPoint y: 317, distance: 46.2
click at [448, 317] on dl "Flexport Order ID 136856818 Destination Amanda Halstead 310 Bowery New York, NY…" at bounding box center [491, 288] width 454 height 68
copy span "310 Bowery New York, NY 10012-2860 US"
drag, startPoint x: 569, startPoint y: 185, endPoint x: 613, endPoint y: 186, distance: 44.1
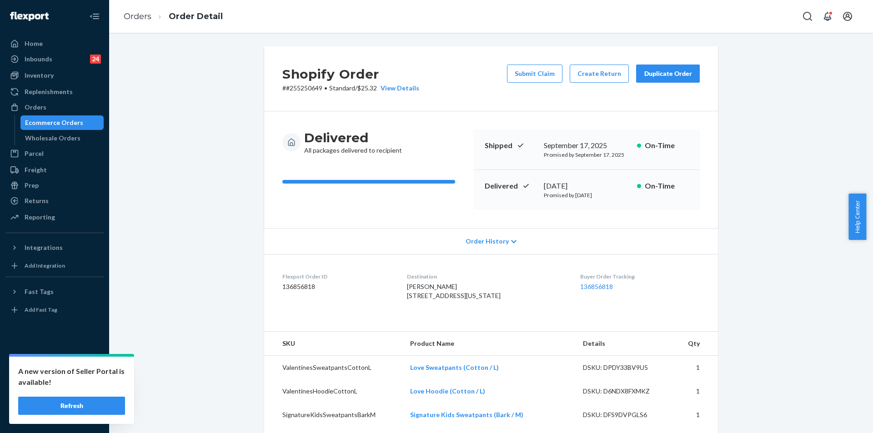
click at [613, 186] on div "Delivered September 19, 2025 Promised by September 26, 2025 On-Time" at bounding box center [587, 190] width 226 height 40
copy div "[DATE]"
drag, startPoint x: 532, startPoint y: 241, endPoint x: 527, endPoint y: 241, distance: 4.6
click at [531, 241] on div "Order History" at bounding box center [491, 241] width 454 height 26
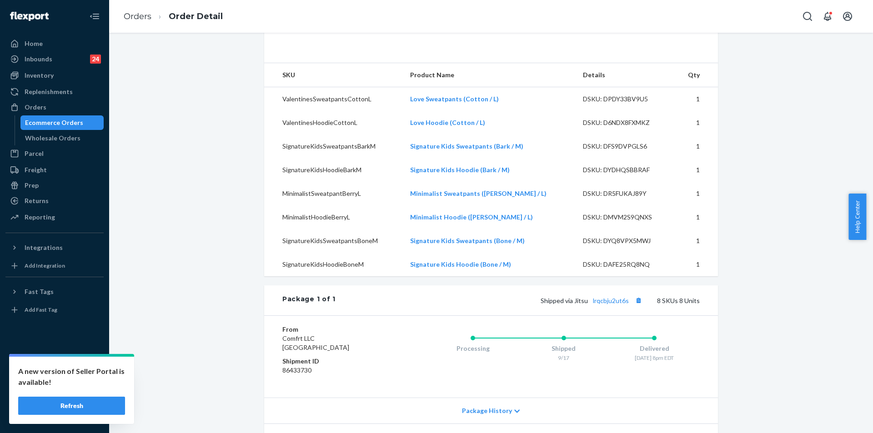
scroll to position [637, 0]
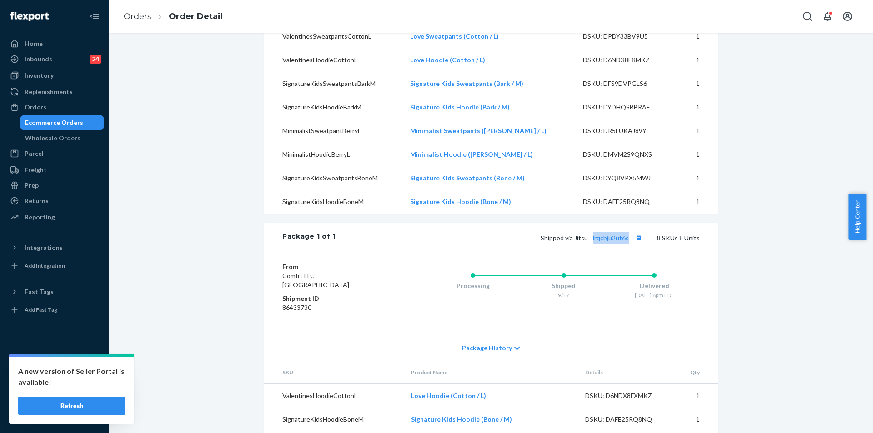
drag, startPoint x: 589, startPoint y: 256, endPoint x: 630, endPoint y: 257, distance: 40.9
click at [630, 242] on span "Shipped via Jitsu lrqcbju2ut6s" at bounding box center [593, 238] width 104 height 8
copy link "lrqcbju2ut6s"
click at [144, 15] on link "Orders" at bounding box center [138, 16] width 28 height 10
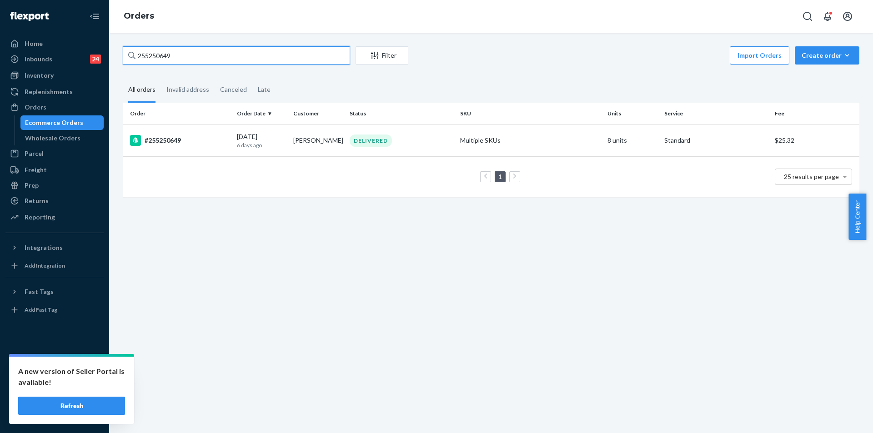
drag, startPoint x: 217, startPoint y: 60, endPoint x: 115, endPoint y: 53, distance: 102.2
click at [115, 53] on div "255250649 Filter Import Orders Create order Ecommerce order Removal order All o…" at bounding box center [491, 233] width 764 height 401
paste input "70078"
type input "255270078"
click at [421, 138] on div "IN TRANSIT" at bounding box center [401, 141] width 107 height 12
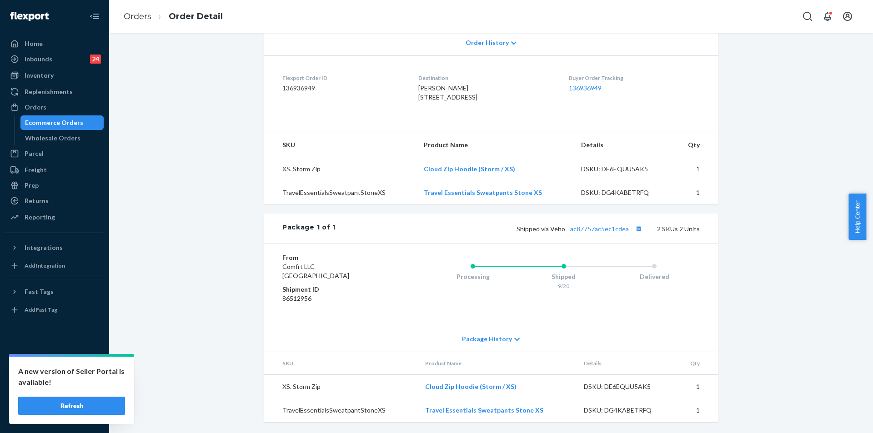
scroll to position [217, 0]
drag, startPoint x: 568, startPoint y: 229, endPoint x: 628, endPoint y: 226, distance: 59.7
click at [628, 226] on span "Shipped via Veho ac87757ac5ec1cdea" at bounding box center [581, 229] width 128 height 8
copy link "ac87757ac5ec1cdea"
drag, startPoint x: 406, startPoint y: 80, endPoint x: 437, endPoint y: 101, distance: 37.2
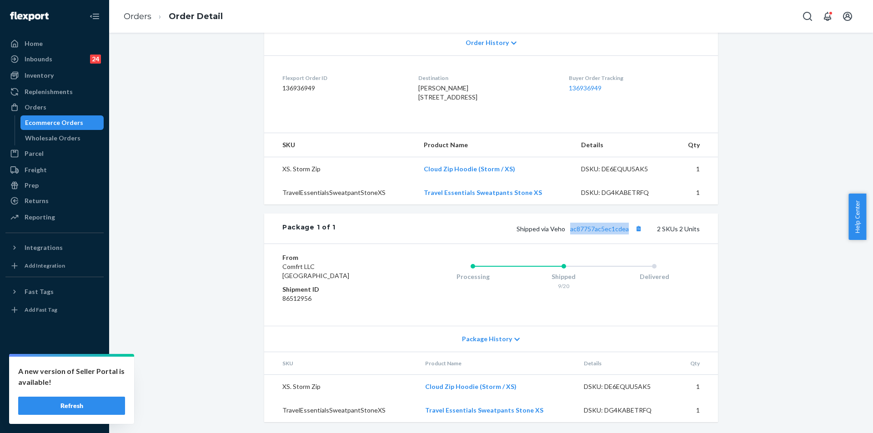
click at [437, 101] on dl "Flexport Order ID 136936949 Destination Grace Colon 64 Fairview St Agawam, MA 0…" at bounding box center [491, 89] width 454 height 68
copy span "64 Fairview St Agawam, MA 01001-2119 US"
click at [144, 15] on link "Orders" at bounding box center [138, 16] width 28 height 10
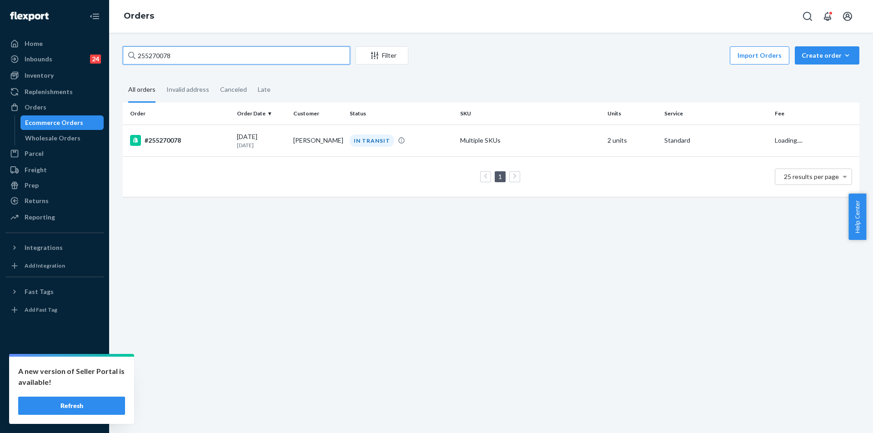
drag, startPoint x: 196, startPoint y: 52, endPoint x: 117, endPoint y: 52, distance: 78.7
click at [117, 52] on div "255270078 Filter Import Orders Create order Ecommerce order Removal order All o…" at bounding box center [491, 126] width 751 height 160
paste input "335806"
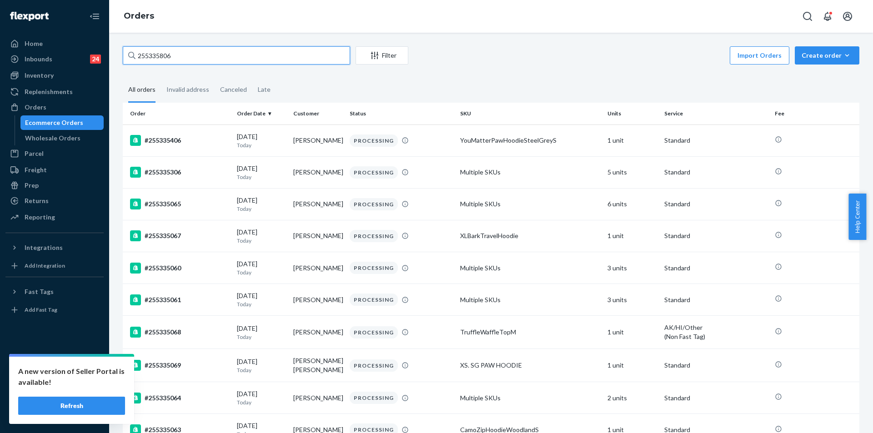
drag, startPoint x: 183, startPoint y: 59, endPoint x: 111, endPoint y: 52, distance: 72.2
click at [111, 52] on div "255335806 Filter Import Orders Create order Ecommerce order Removal order All o…" at bounding box center [491, 233] width 764 height 401
paste input "689"
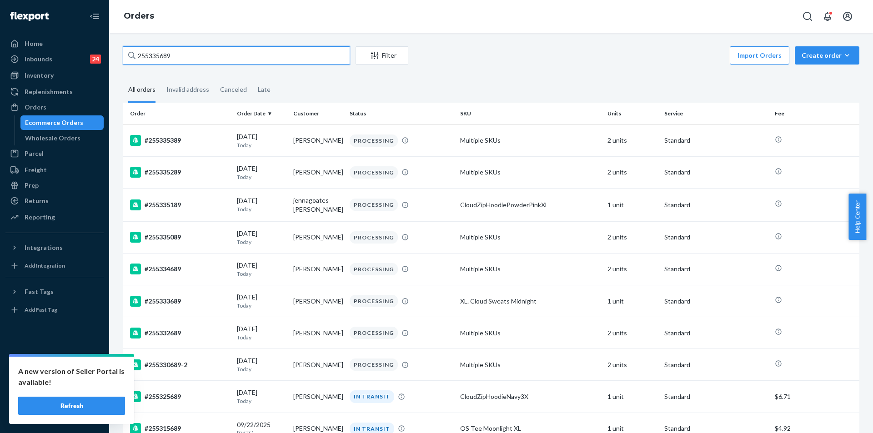
type input "255335689"
click at [33, 203] on div "Returns" at bounding box center [37, 200] width 24 height 9
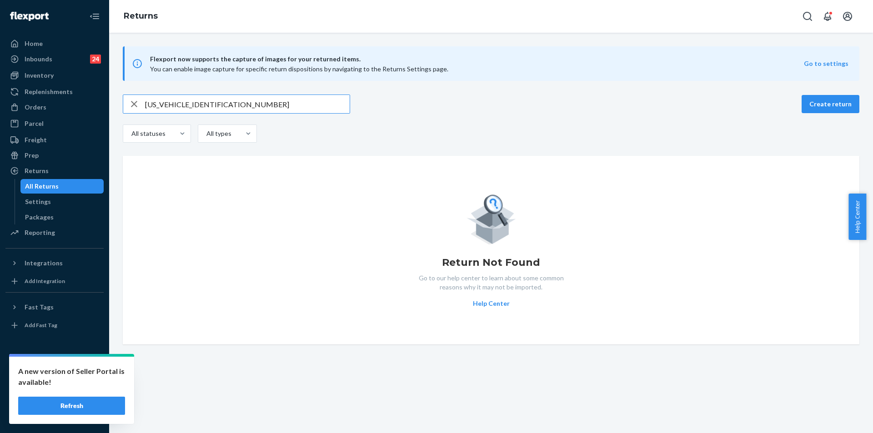
drag, startPoint x: 242, startPoint y: 106, endPoint x: 133, endPoint y: 102, distance: 108.8
click at [133, 102] on div "1ZX8R171347587963" at bounding box center [236, 104] width 227 height 18
paste input "0"
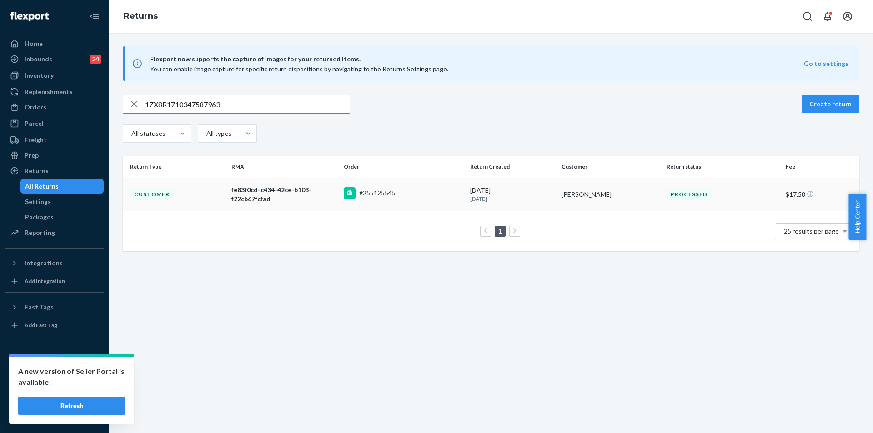
type input "1ZX8R1710347587963"
click at [319, 197] on div "fe83f0cd-c434-42ce-b103-f22cb67fcfad" at bounding box center [284, 195] width 105 height 18
